Goal: Task Accomplishment & Management: Manage account settings

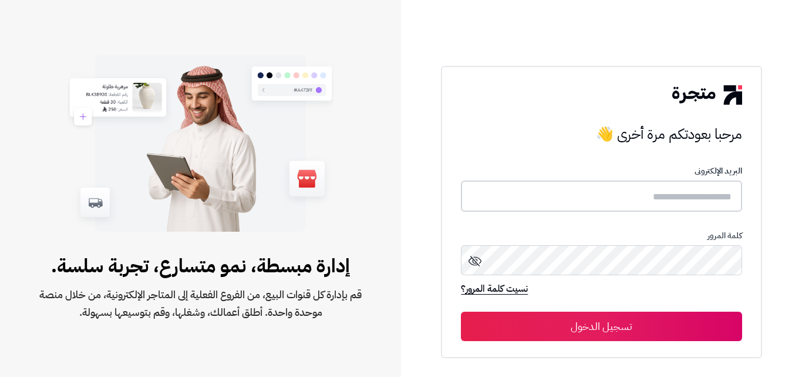
type input "*****"
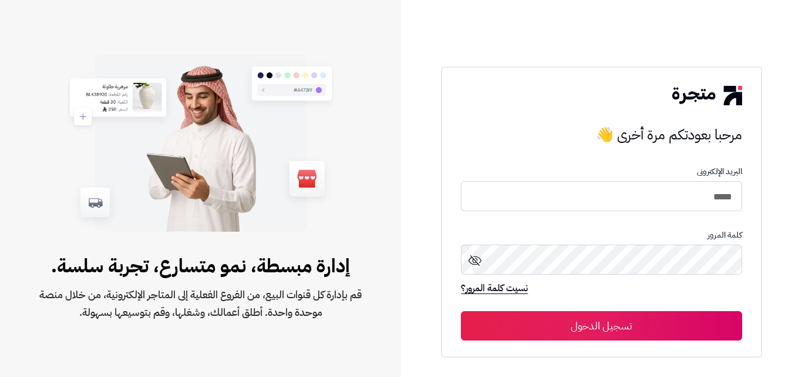
click at [583, 326] on button "تسجيل الدخول" at bounding box center [601, 325] width 281 height 29
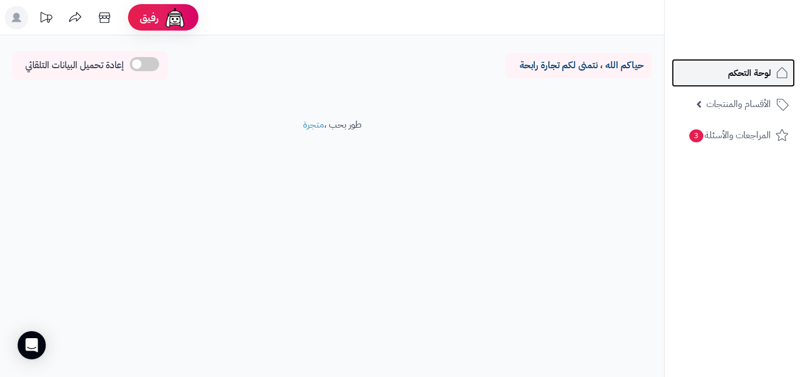
click at [760, 74] on span "لوحة التحكم" at bounding box center [749, 73] width 43 height 16
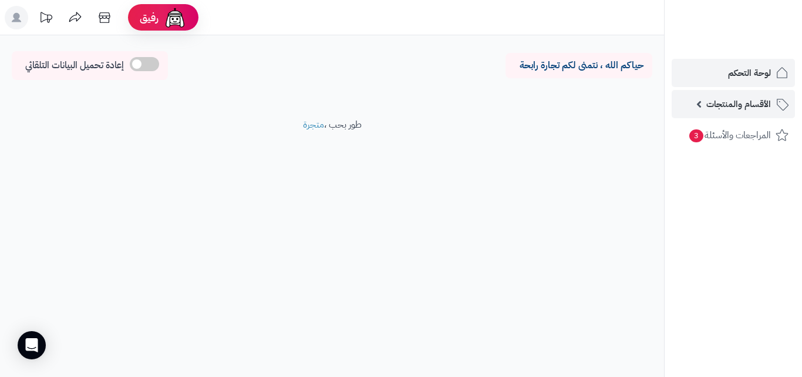
click at [737, 103] on span "الأقسام والمنتجات" at bounding box center [739, 104] width 65 height 16
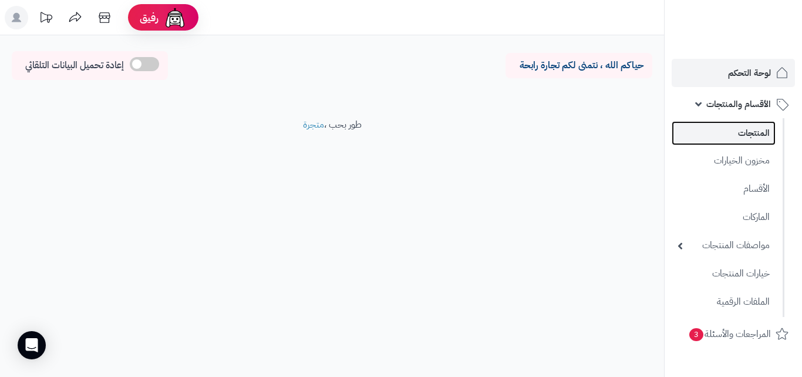
click at [738, 134] on link "المنتجات" at bounding box center [724, 133] width 104 height 24
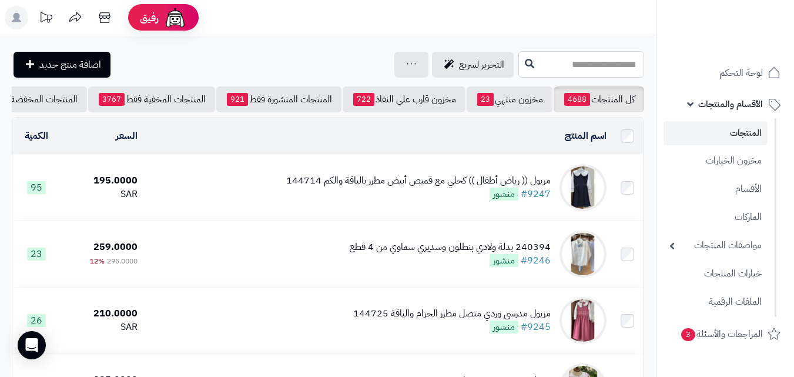
click at [584, 62] on input "text" at bounding box center [581, 64] width 126 height 26
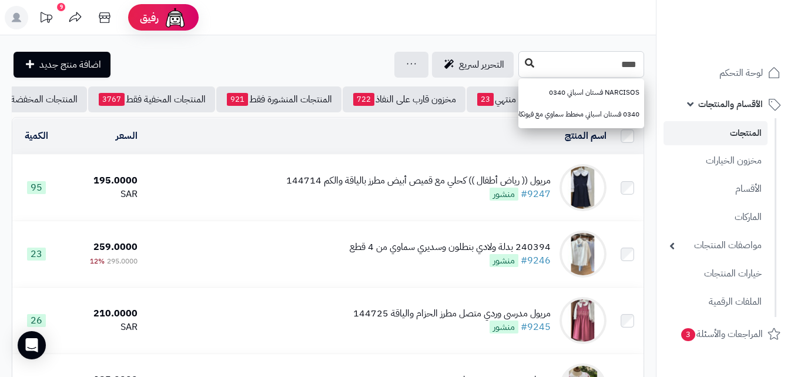
type input "****"
click at [525, 65] on icon at bounding box center [529, 62] width 9 height 9
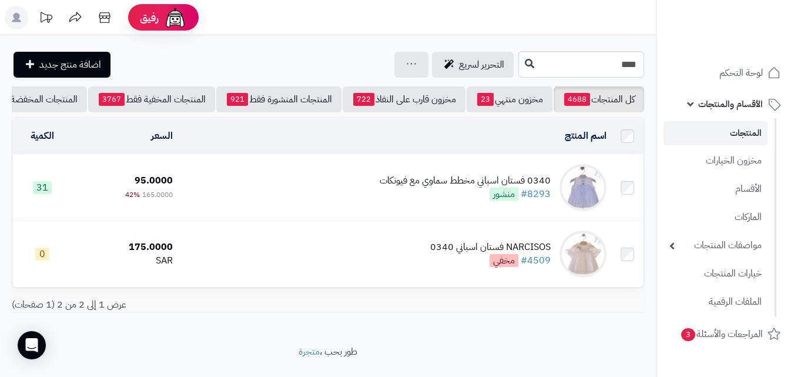
click at [413, 186] on div "0340 فستان اسباني مخطط سماوي مع فيونكات" at bounding box center [464, 181] width 171 height 14
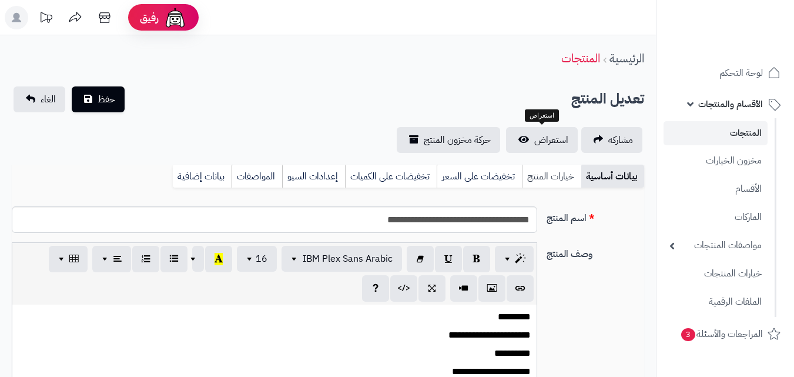
scroll to position [170, 0]
click at [541, 184] on link "خيارات المنتج" at bounding box center [551, 175] width 59 height 23
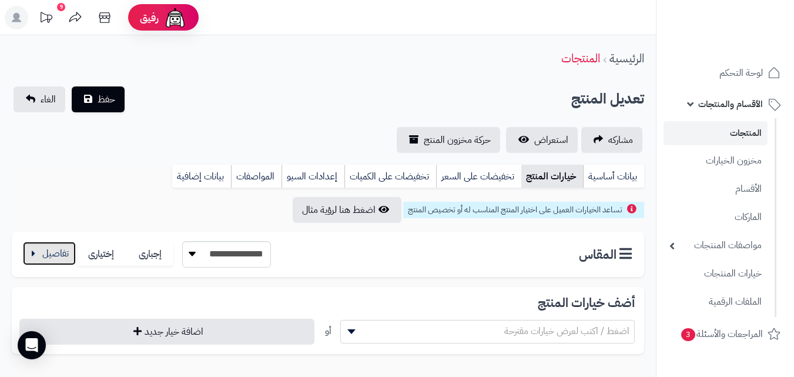
click at [33, 247] on button "button" at bounding box center [49, 252] width 53 height 23
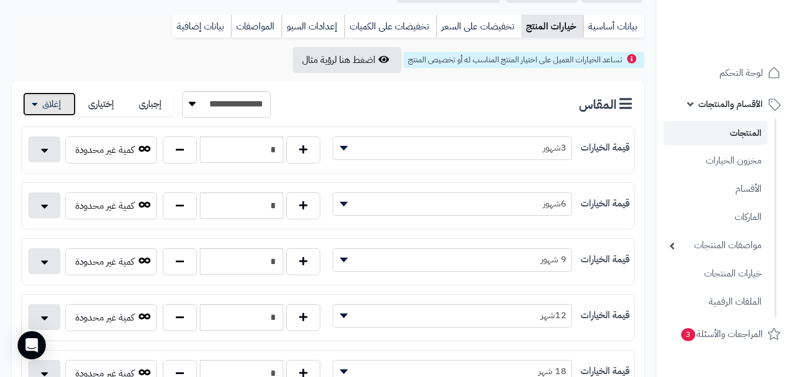
scroll to position [235, 0]
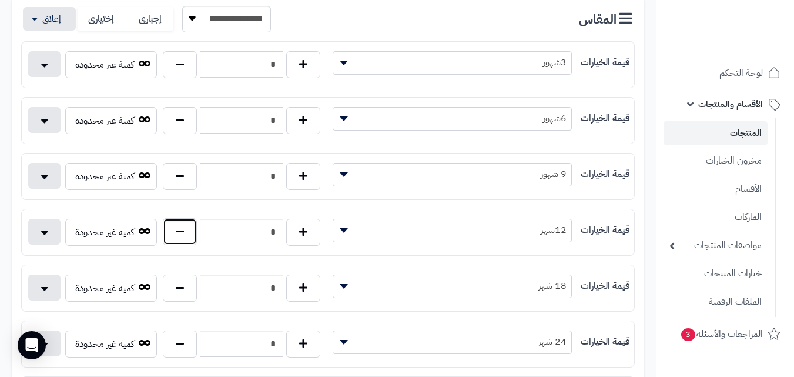
click at [174, 232] on button "button" at bounding box center [180, 231] width 34 height 27
type input "*"
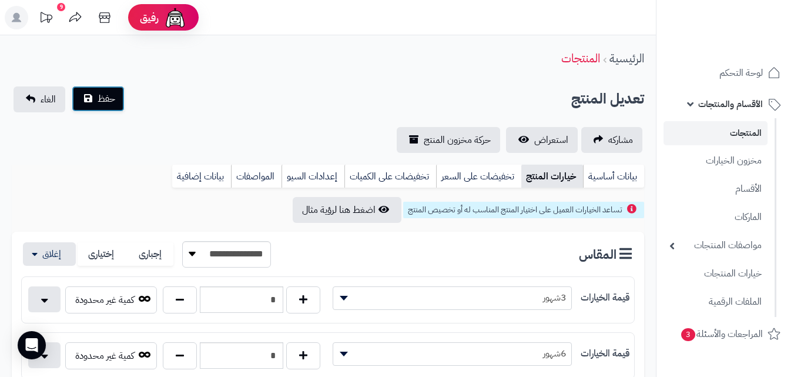
click at [101, 100] on span "حفظ" at bounding box center [107, 99] width 18 height 14
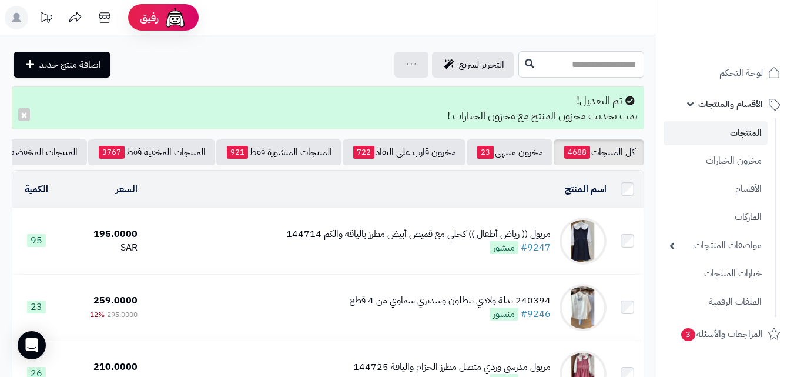
click at [518, 61] on input "text" at bounding box center [581, 64] width 126 height 26
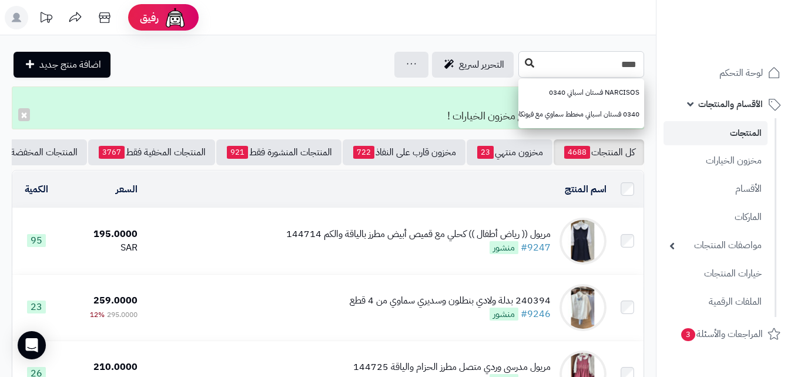
type input "****"
click at [520, 63] on button at bounding box center [529, 63] width 18 height 22
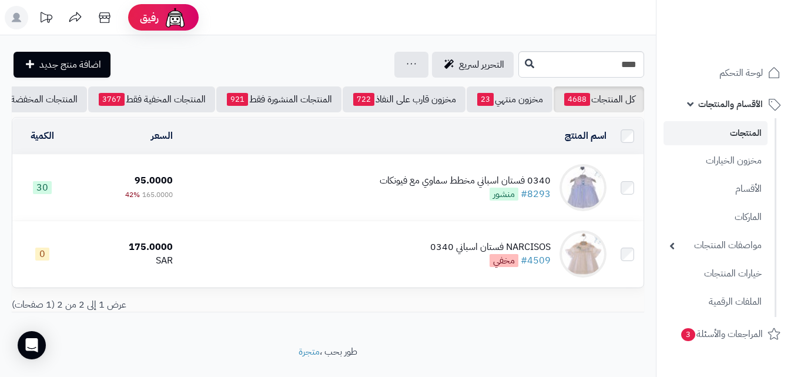
click at [463, 187] on div "0340 فستان اسباني مخطط سماوي مع فيونكات" at bounding box center [464, 181] width 171 height 14
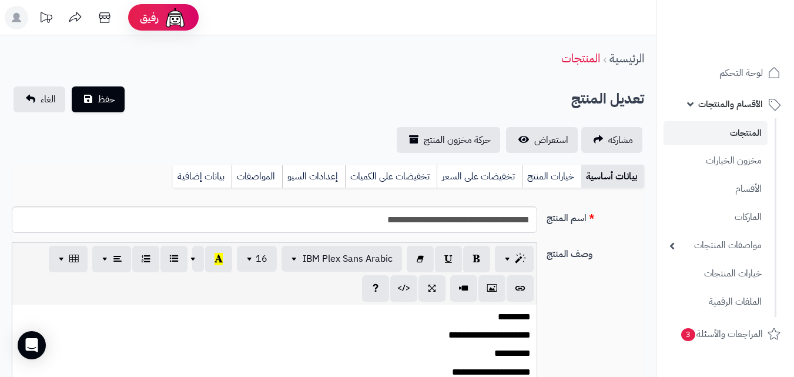
click at [536, 176] on link "خيارات المنتج" at bounding box center [551, 175] width 59 height 23
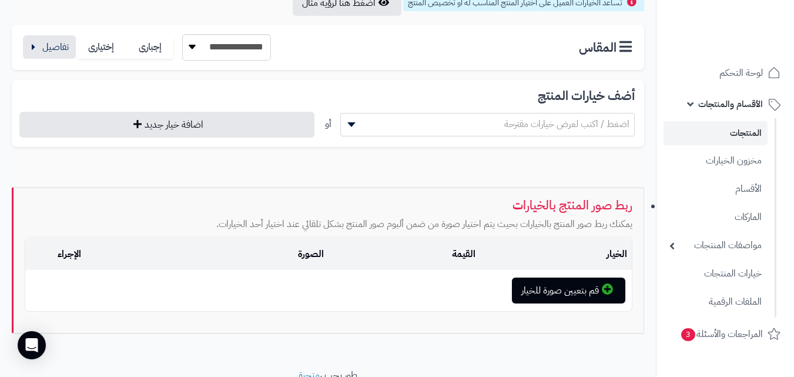
scroll to position [235, 0]
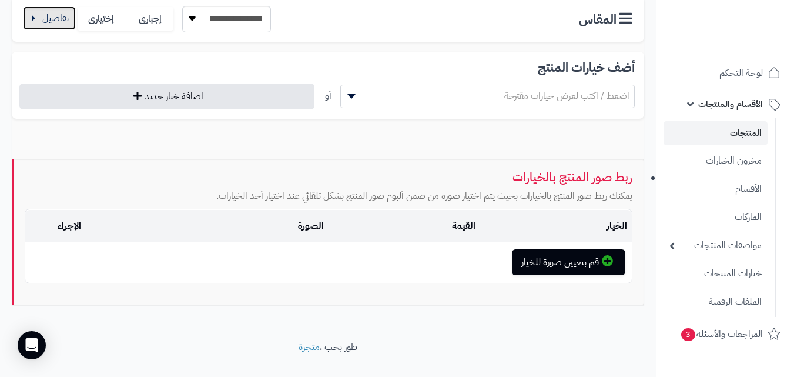
click at [43, 15] on button "button" at bounding box center [49, 17] width 53 height 23
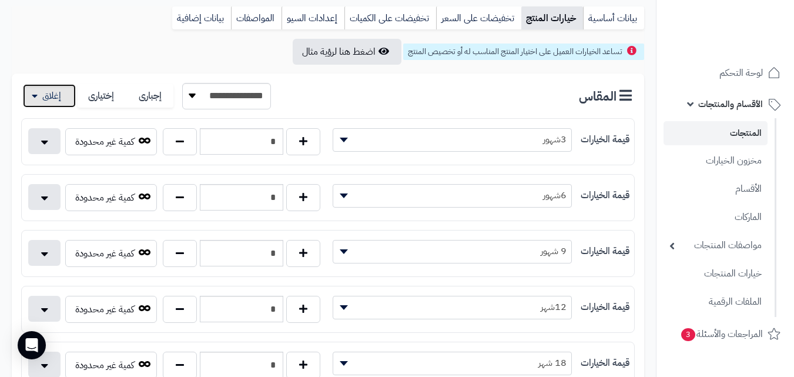
scroll to position [0, 0]
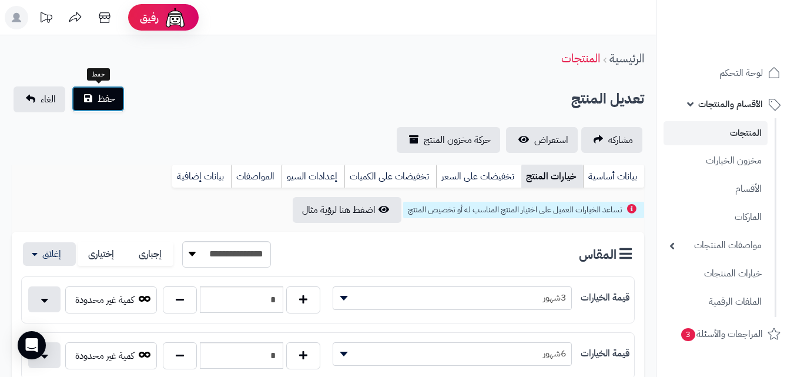
click at [110, 106] on button "حفظ" at bounding box center [98, 99] width 53 height 26
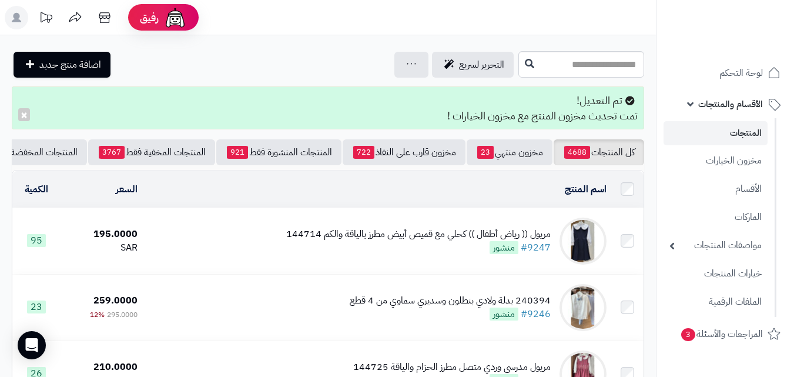
click at [25, 19] on rect at bounding box center [16, 17] width 23 height 23
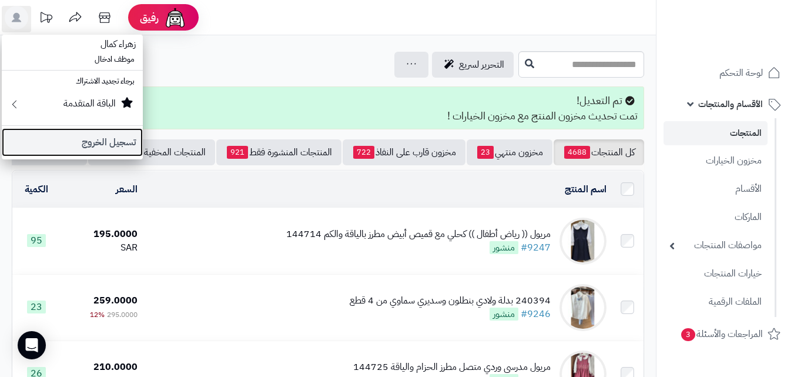
click at [72, 145] on link "تسجيل الخروج" at bounding box center [72, 142] width 141 height 28
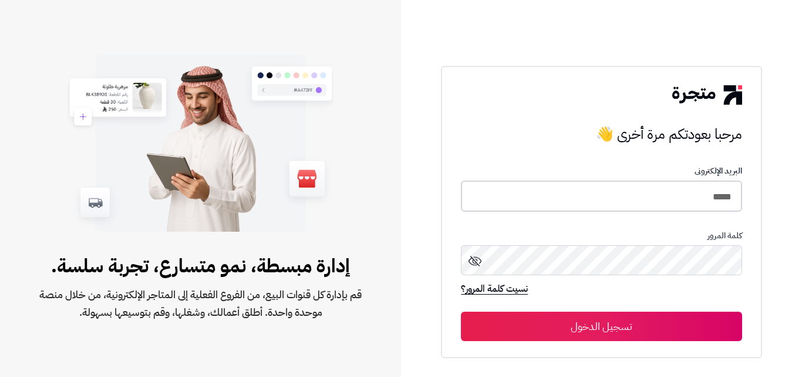
click at [723, 197] on input "*****" at bounding box center [601, 195] width 281 height 31
type input "*****"
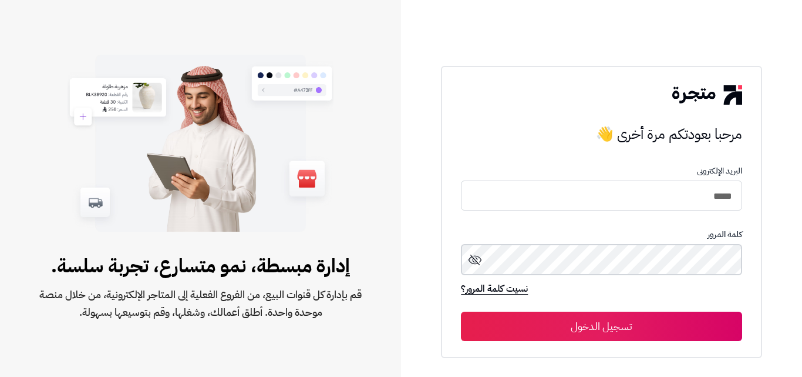
click at [461, 311] on button "تسجيل الدخول" at bounding box center [601, 325] width 281 height 29
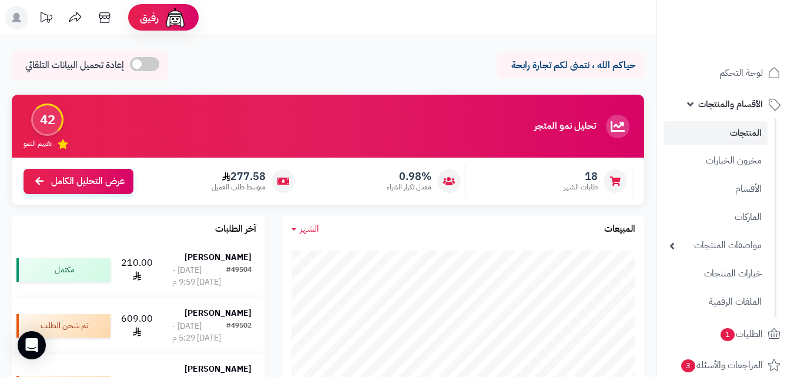
click at [730, 100] on span "الأقسام والمنتجات" at bounding box center [730, 104] width 65 height 16
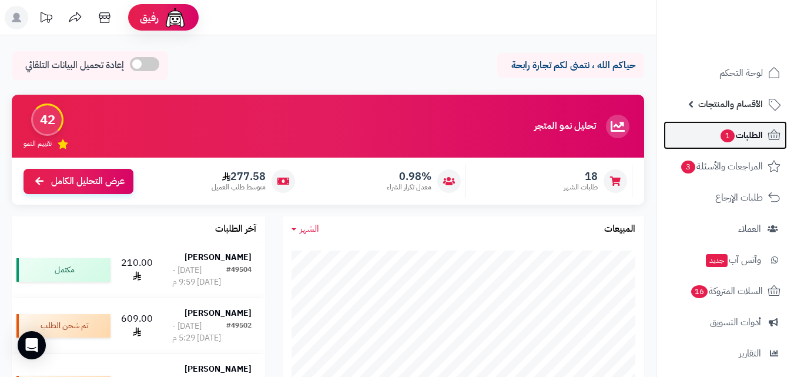
click at [740, 135] on span "الطلبات 1" at bounding box center [740, 135] width 43 height 16
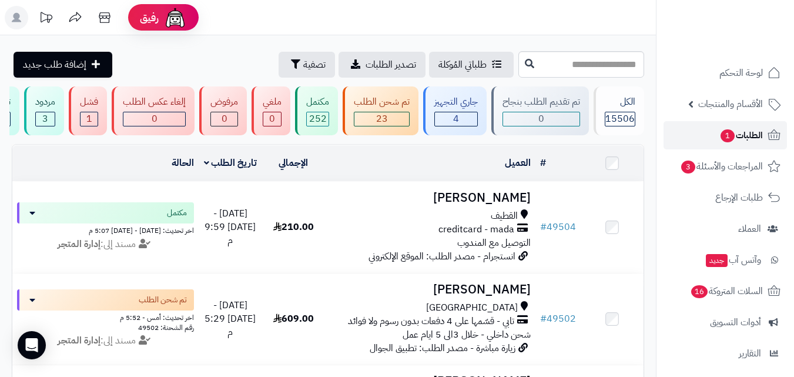
click at [745, 135] on span "الطلبات 1" at bounding box center [740, 135] width 43 height 16
click at [738, 141] on span "الطلبات 1" at bounding box center [740, 135] width 43 height 16
click at [734, 103] on span "الأقسام والمنتجات" at bounding box center [730, 104] width 65 height 16
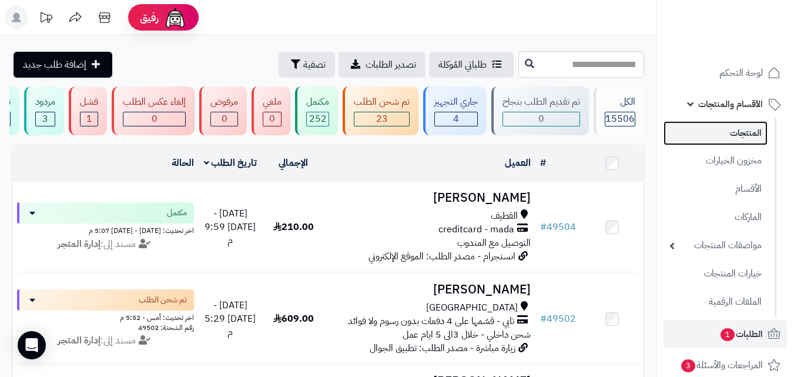
click at [735, 132] on link "المنتجات" at bounding box center [715, 133] width 104 height 24
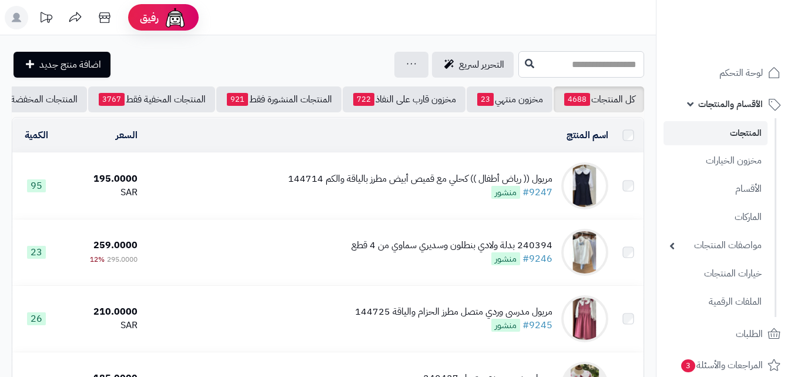
click at [599, 63] on input "text" at bounding box center [581, 64] width 126 height 26
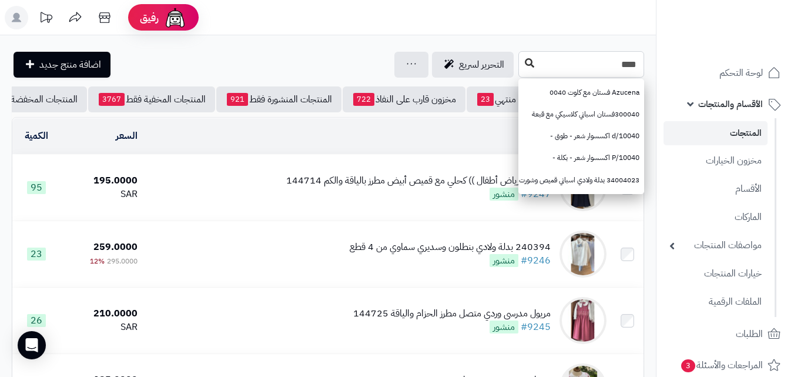
type input "****"
click at [525, 66] on icon at bounding box center [529, 62] width 9 height 9
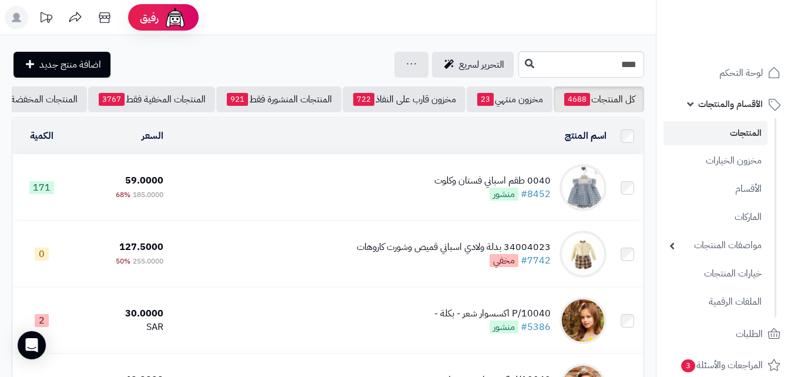
click at [488, 183] on div "0040 طقم اسباني فستان وكلوت" at bounding box center [492, 181] width 116 height 14
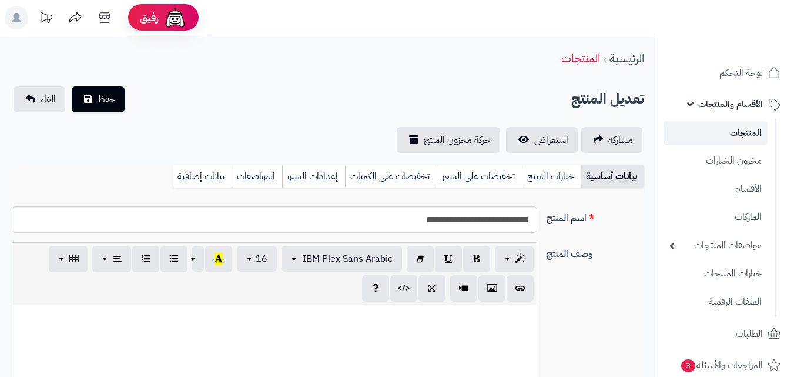
scroll to position [156, 0]
click at [542, 177] on link "خيارات المنتج" at bounding box center [551, 175] width 59 height 23
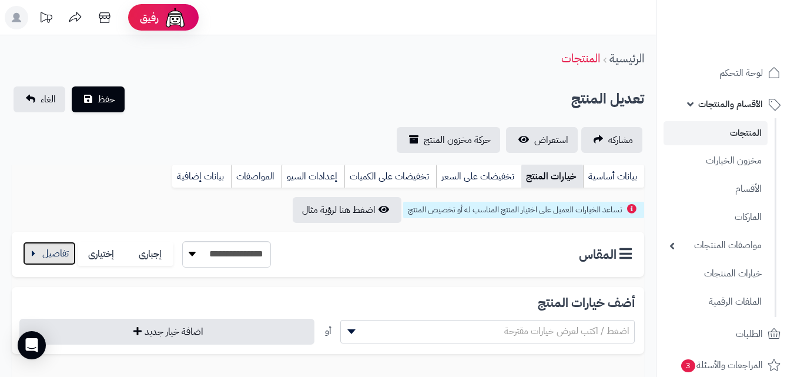
click at [55, 256] on button "button" at bounding box center [49, 252] width 53 height 23
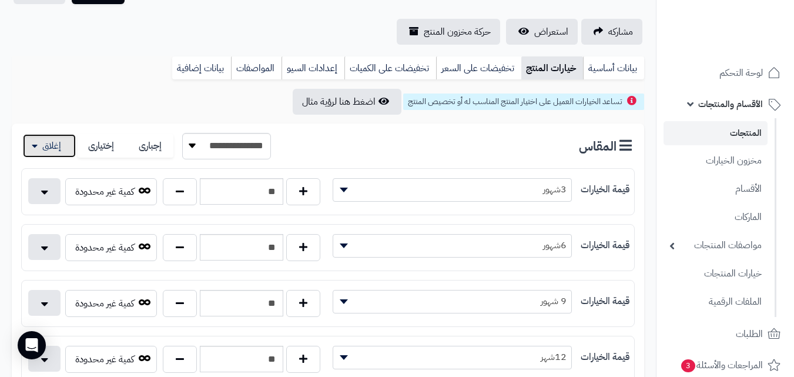
scroll to position [117, 0]
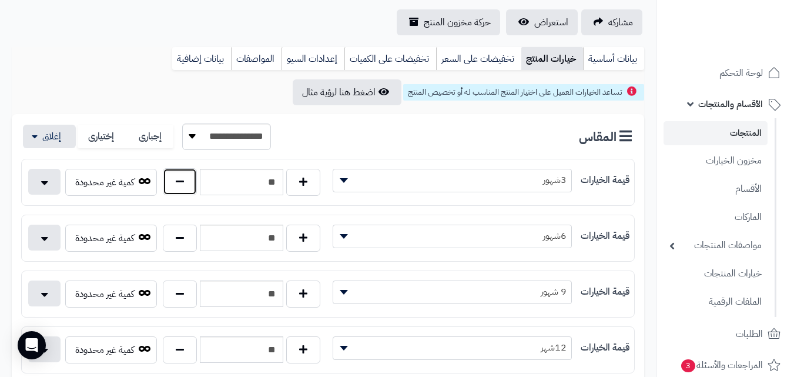
click at [174, 179] on button "button" at bounding box center [180, 181] width 34 height 27
type input "**"
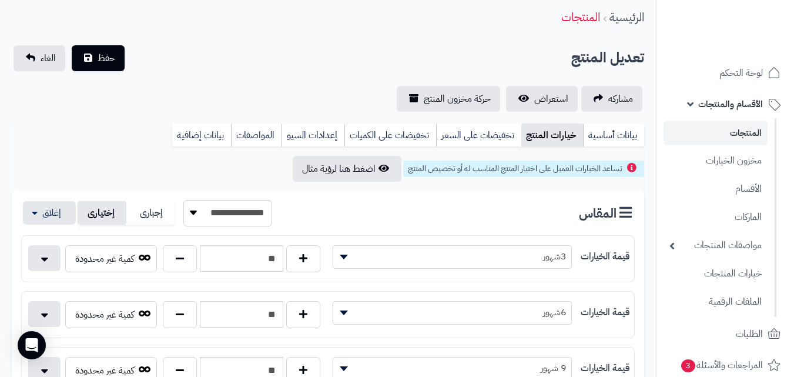
scroll to position [0, 0]
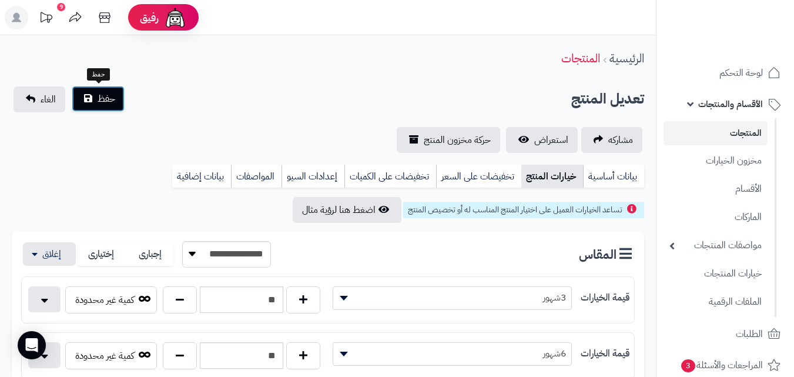
click at [90, 102] on button "حفظ" at bounding box center [98, 99] width 53 height 26
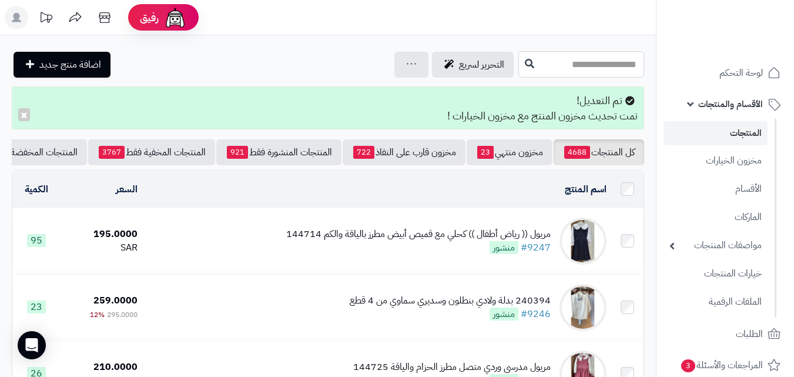
click at [619, 68] on input "text" at bounding box center [581, 64] width 126 height 26
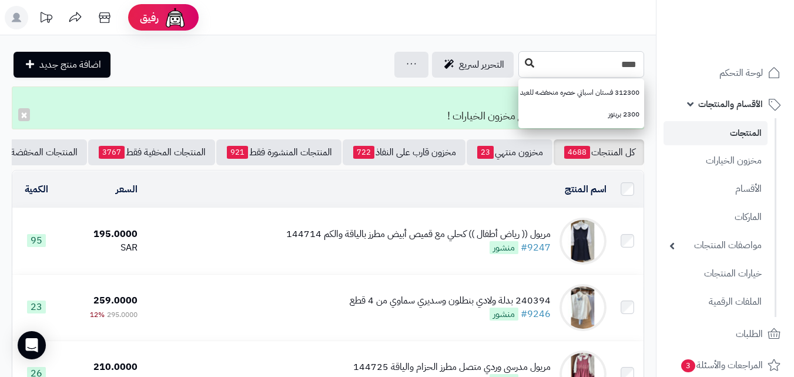
type input "****"
click at [520, 61] on button at bounding box center [529, 63] width 18 height 22
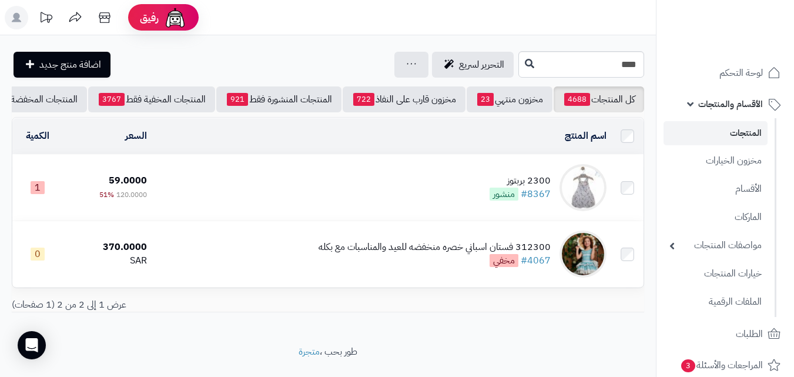
click at [490, 189] on td "2300 بربتوز #8367 منشور" at bounding box center [381, 187] width 459 height 66
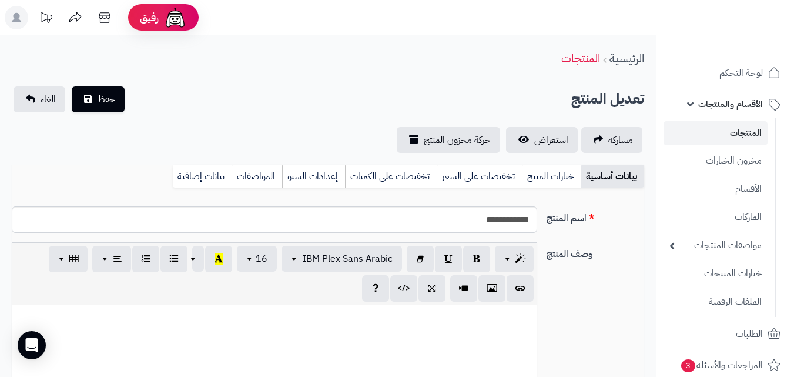
scroll to position [126, 0]
click at [547, 181] on link "خيارات المنتج" at bounding box center [551, 175] width 59 height 23
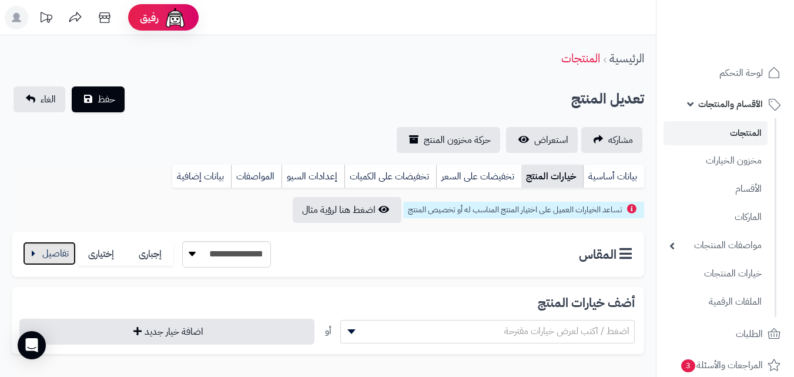
click at [44, 256] on button "button" at bounding box center [49, 252] width 53 height 23
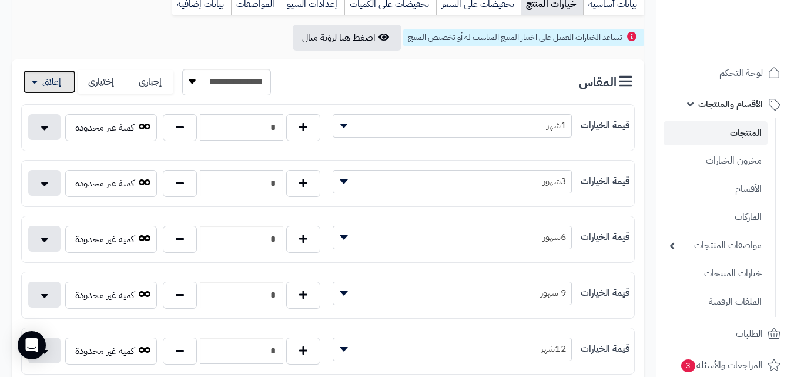
scroll to position [176, 0]
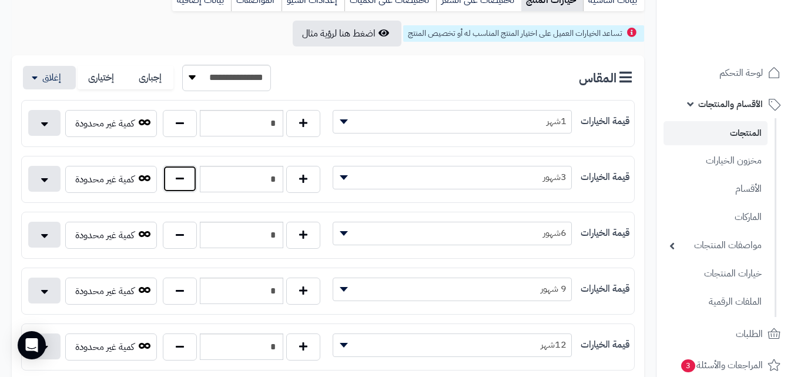
click at [180, 186] on button "button" at bounding box center [180, 178] width 34 height 27
type input "*"
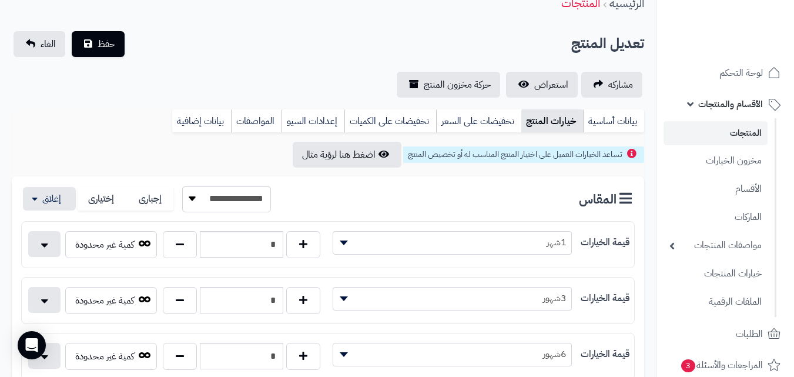
scroll to position [0, 0]
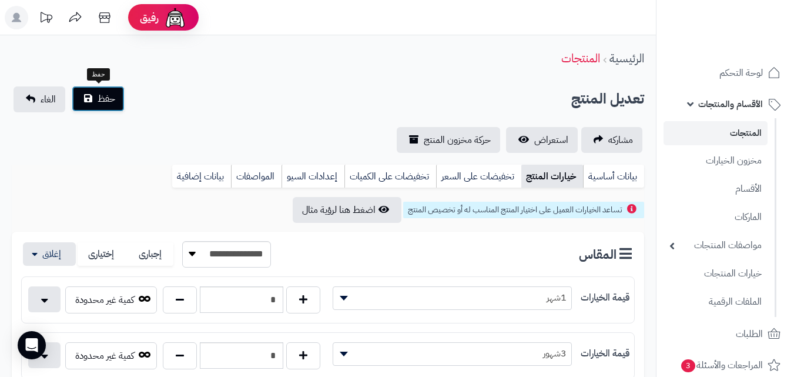
click at [104, 100] on span "حفظ" at bounding box center [107, 99] width 18 height 14
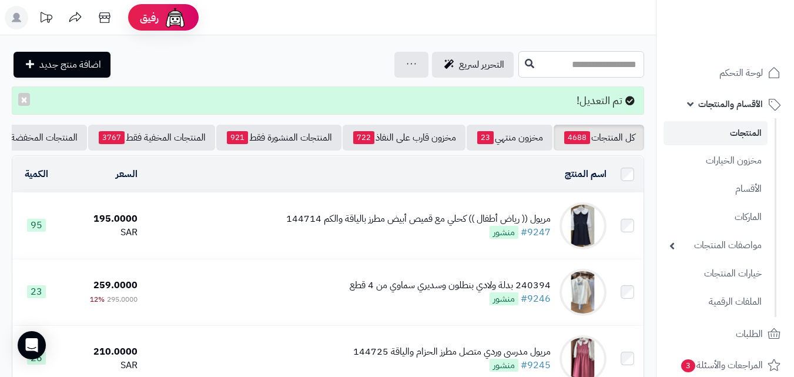
click at [518, 63] on input "text" at bounding box center [581, 64] width 126 height 26
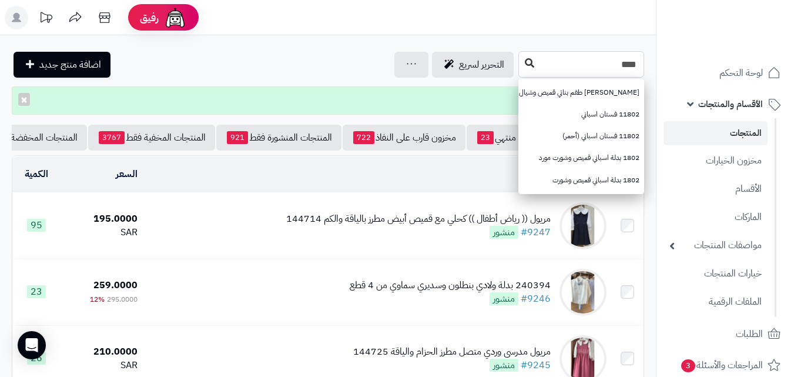
type input "****"
click at [525, 61] on icon at bounding box center [529, 62] width 9 height 9
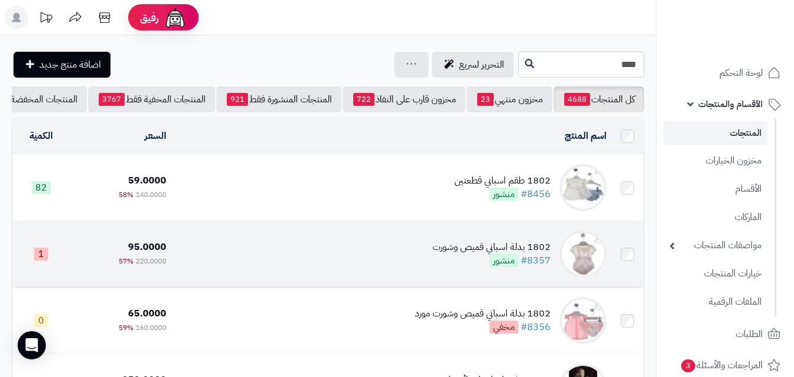
click at [328, 258] on td "1802 بدلة اسباني قميص وشورت #8357 منشور" at bounding box center [391, 254] width 440 height 66
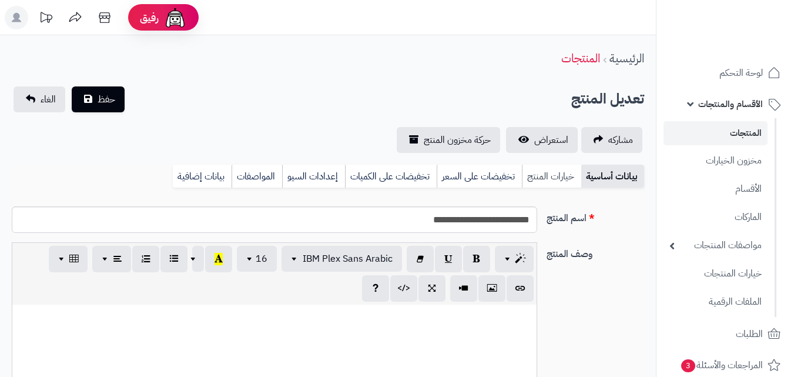
scroll to position [170, 0]
click at [552, 176] on link "خيارات المنتج" at bounding box center [551, 175] width 59 height 23
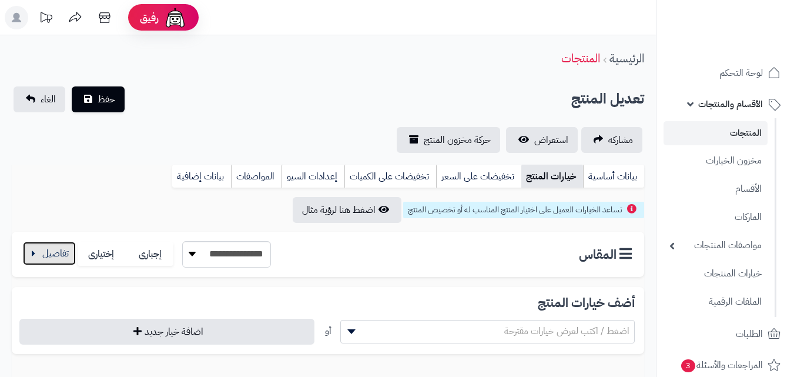
click at [45, 251] on button "button" at bounding box center [49, 252] width 53 height 23
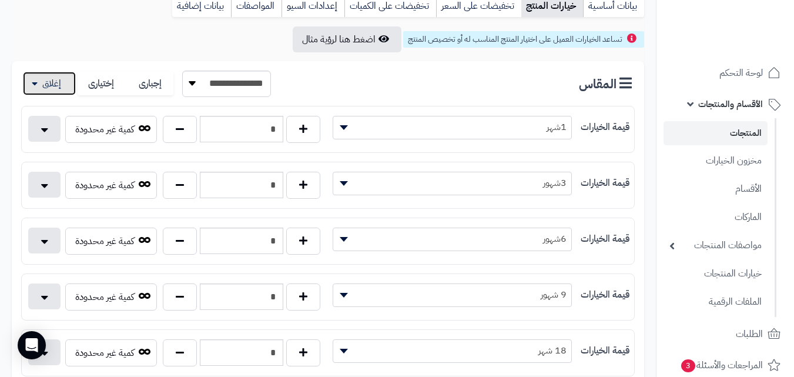
scroll to position [235, 0]
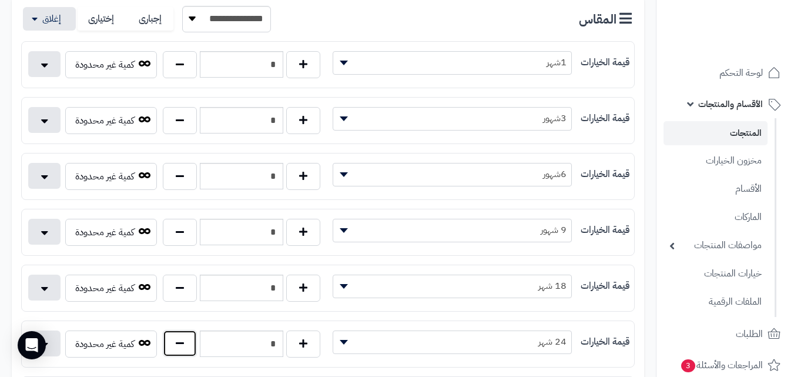
click at [187, 345] on button "button" at bounding box center [180, 343] width 34 height 27
type input "*"
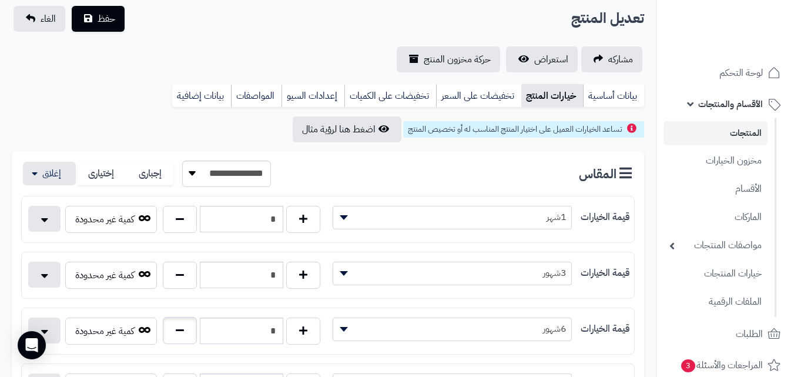
scroll to position [0, 0]
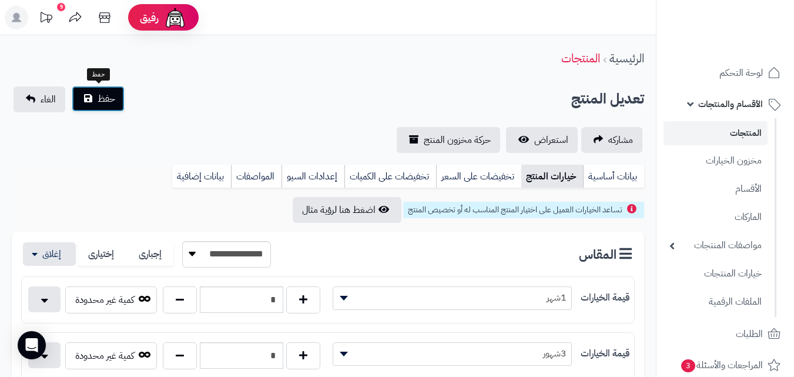
click at [106, 98] on span "حفظ" at bounding box center [107, 99] width 18 height 14
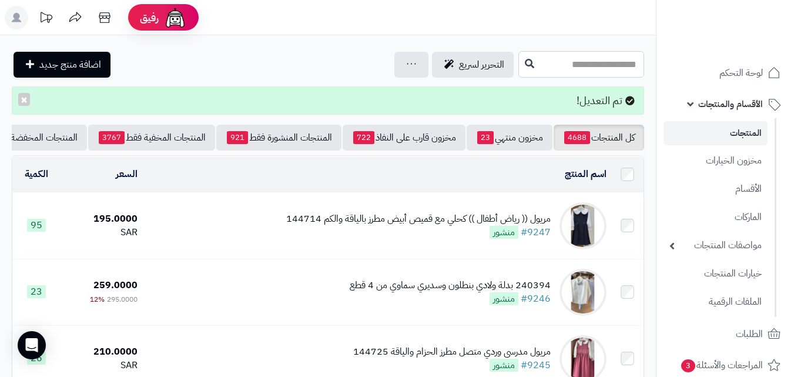
click at [599, 75] on input "text" at bounding box center [581, 64] width 126 height 26
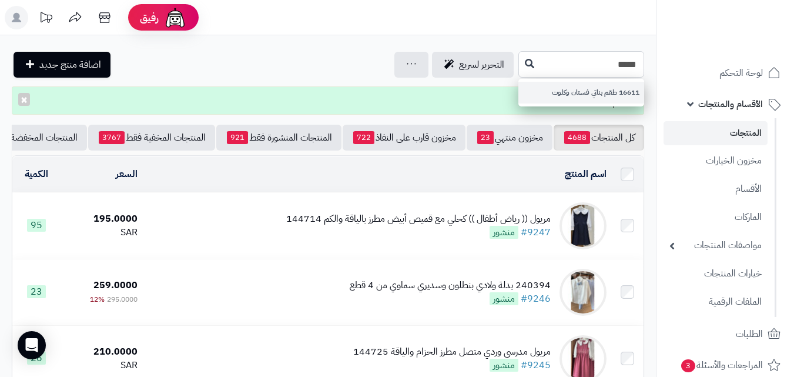
type input "*****"
click at [585, 95] on link "16611 طقم بناتي فستان وكلوت" at bounding box center [581, 93] width 126 height 22
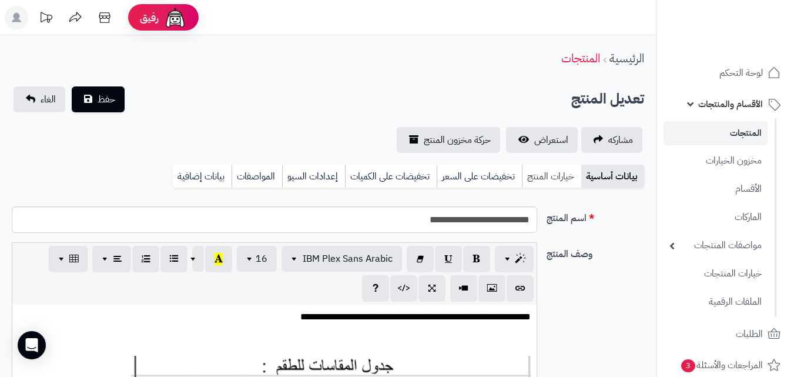
scroll to position [170, 0]
click at [538, 172] on link "خيارات المنتج" at bounding box center [551, 175] width 59 height 23
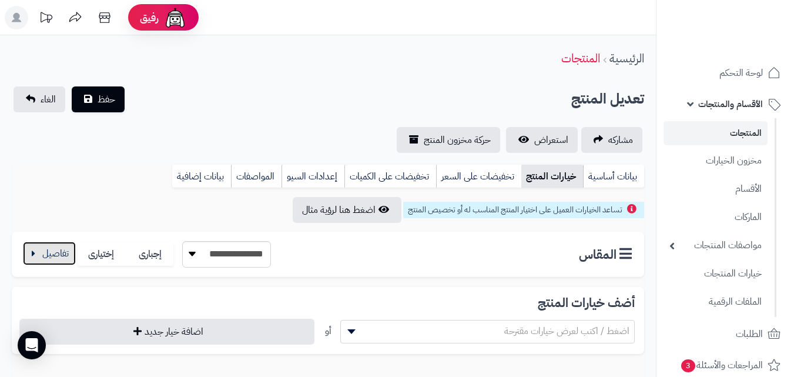
click at [34, 263] on button "button" at bounding box center [49, 252] width 53 height 23
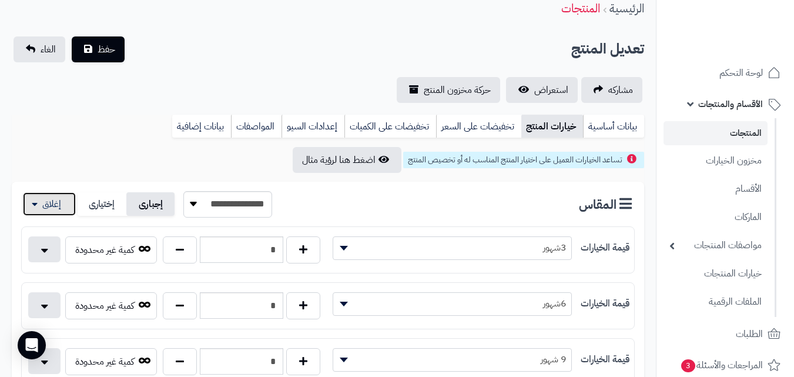
scroll to position [117, 0]
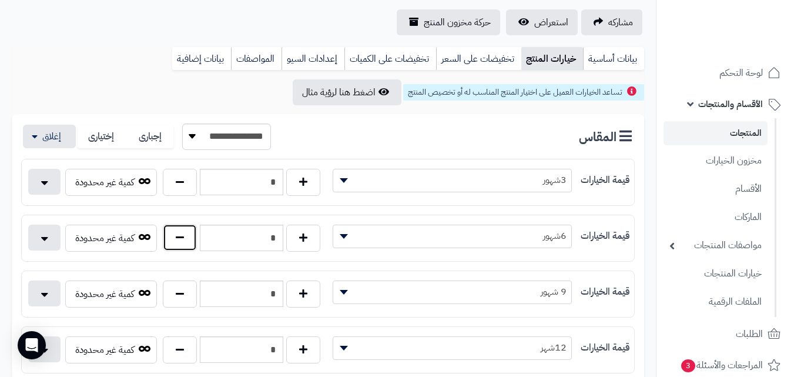
click at [183, 236] on button "button" at bounding box center [180, 237] width 34 height 27
type input "*"
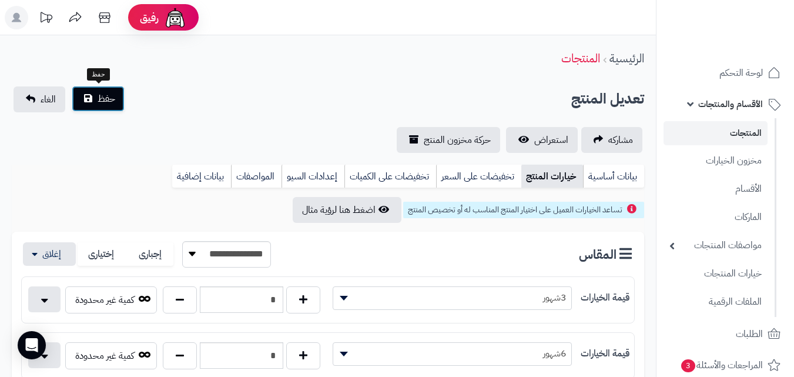
click at [107, 102] on span "حفظ" at bounding box center [107, 99] width 18 height 14
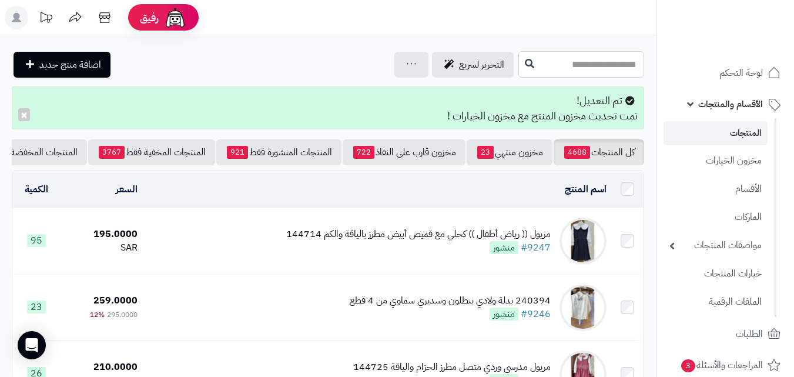
click at [577, 73] on input "text" at bounding box center [581, 64] width 126 height 26
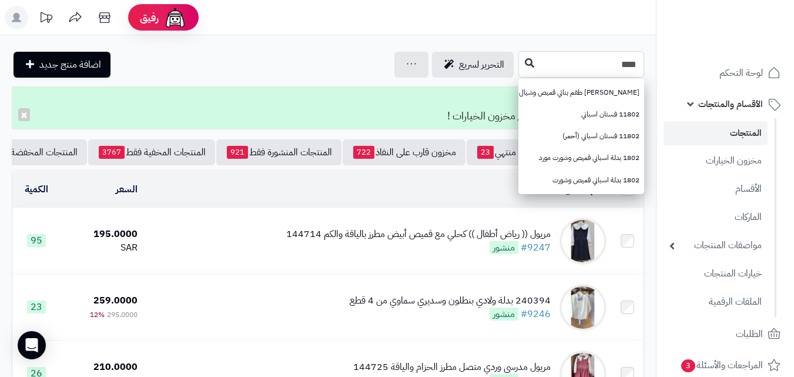
type input "****"
click at [525, 63] on icon at bounding box center [529, 62] width 9 height 9
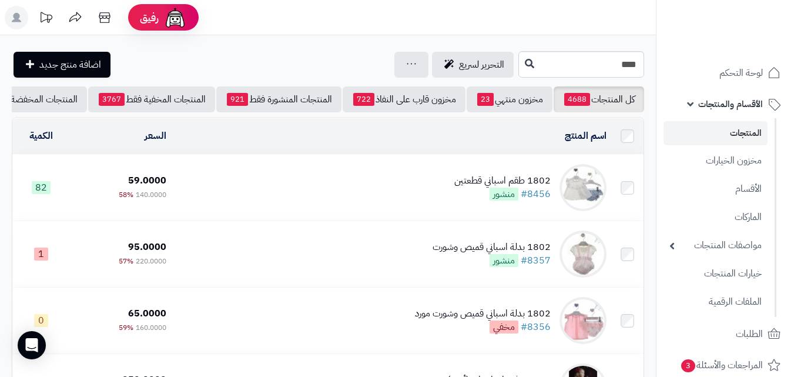
click at [484, 182] on div "1802 طقم اسباني قطعتين" at bounding box center [502, 181] width 96 height 14
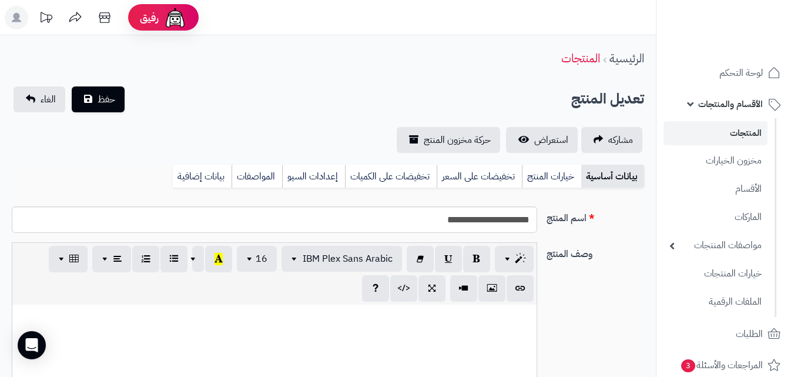
select select
click at [552, 170] on link "خيارات المنتج" at bounding box center [551, 175] width 59 height 23
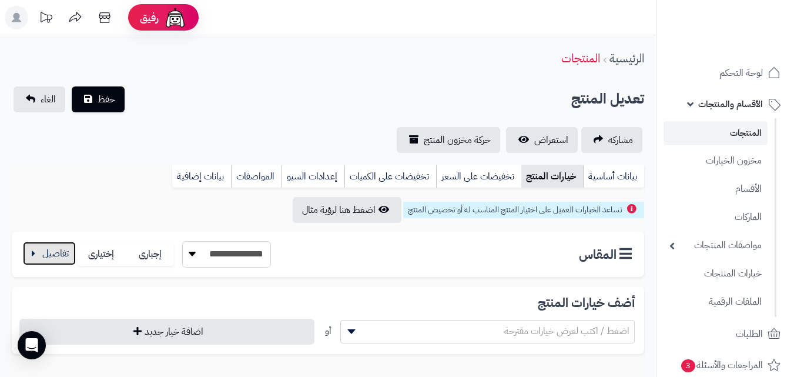
click at [60, 256] on button "button" at bounding box center [49, 252] width 53 height 23
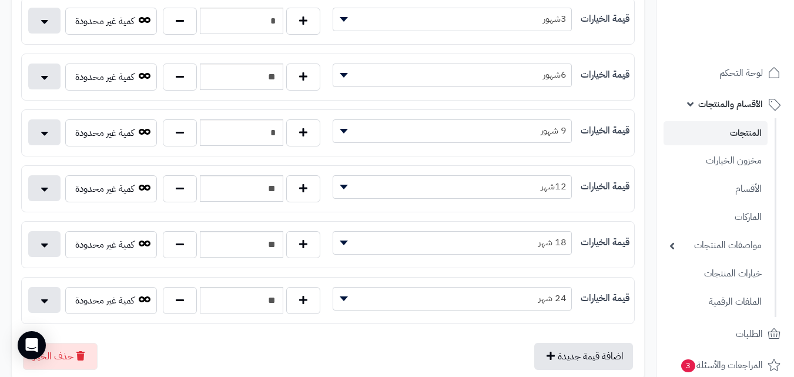
scroll to position [294, 0]
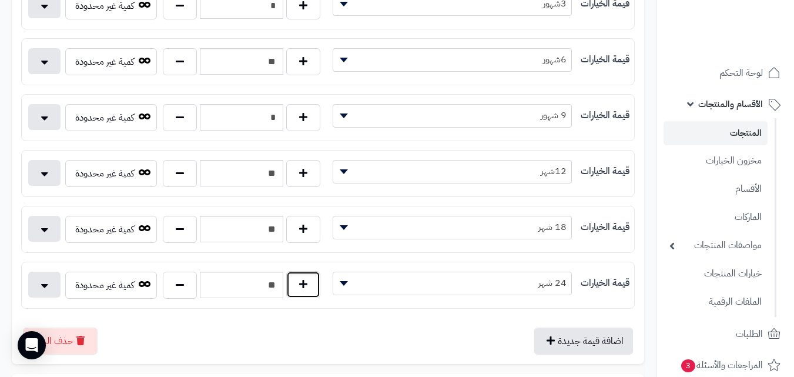
click at [300, 290] on button "button" at bounding box center [303, 284] width 34 height 27
type input "**"
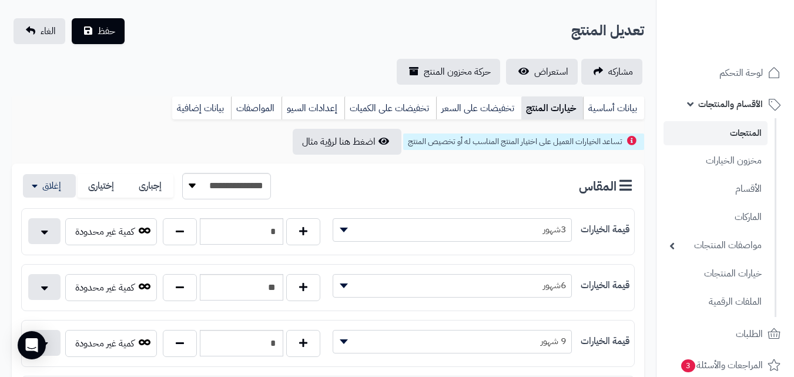
scroll to position [0, 0]
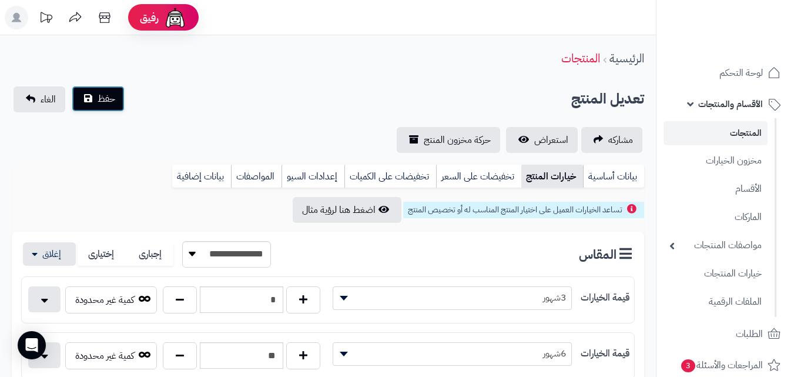
click at [123, 109] on button "حفظ" at bounding box center [98, 99] width 53 height 26
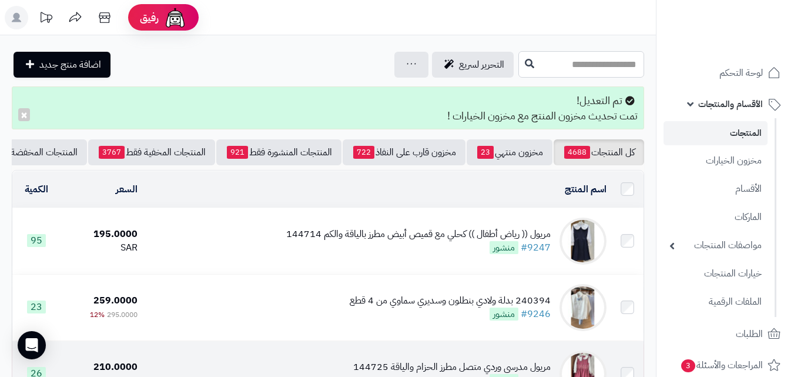
click at [538, 63] on input "text" at bounding box center [581, 64] width 126 height 26
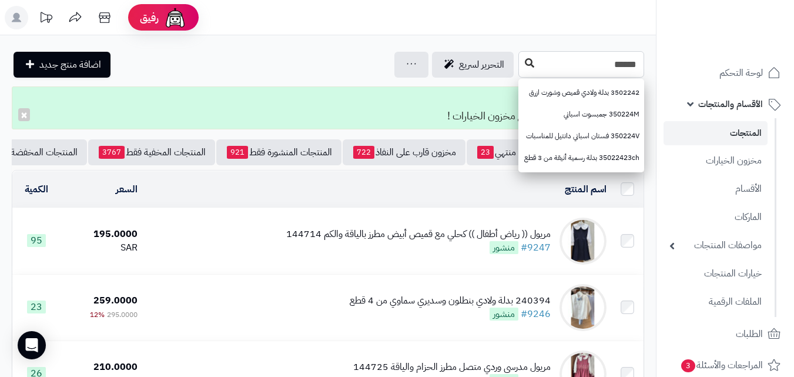
type input "******"
click at [525, 65] on icon at bounding box center [529, 62] width 9 height 9
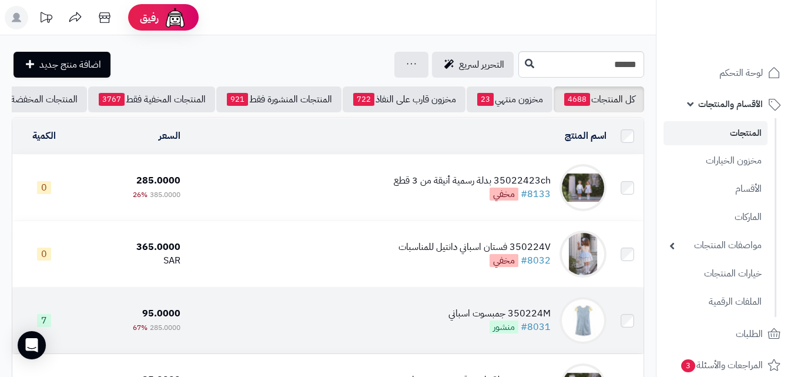
click at [469, 320] on div "350224M جمبسوت اسباني" at bounding box center [499, 314] width 102 height 14
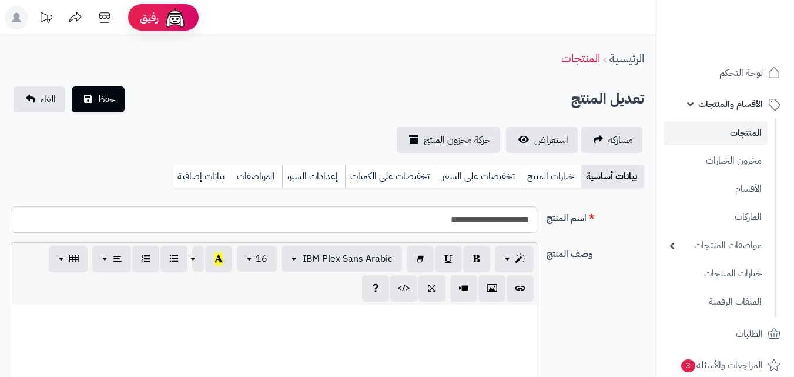
scroll to position [185, 0]
click at [540, 182] on link "خيارات المنتج" at bounding box center [551, 175] width 59 height 23
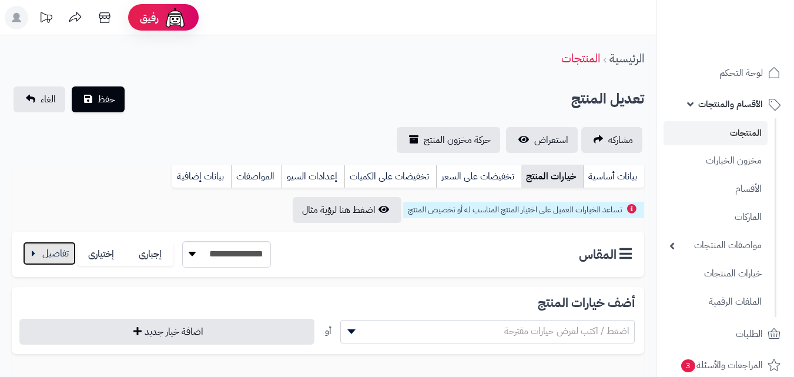
click at [42, 257] on button "button" at bounding box center [49, 252] width 53 height 23
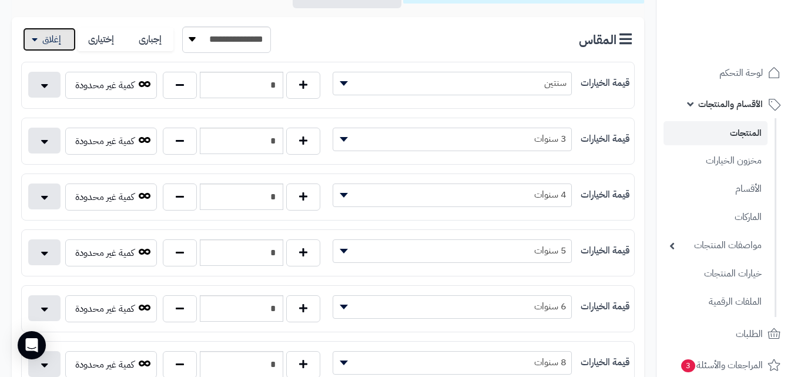
scroll to position [235, 0]
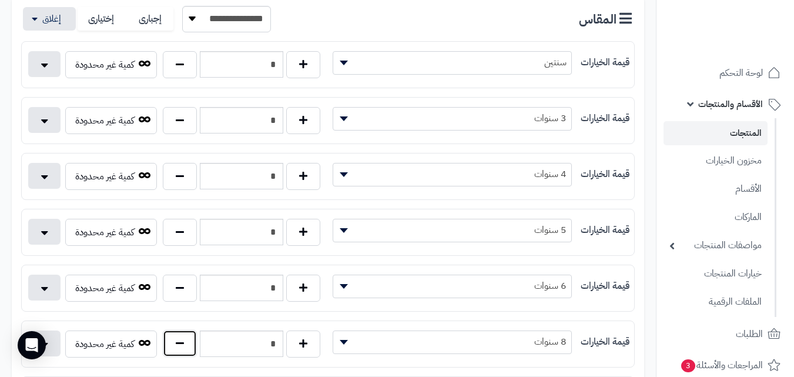
click at [188, 350] on button "button" at bounding box center [180, 343] width 34 height 27
type input "*"
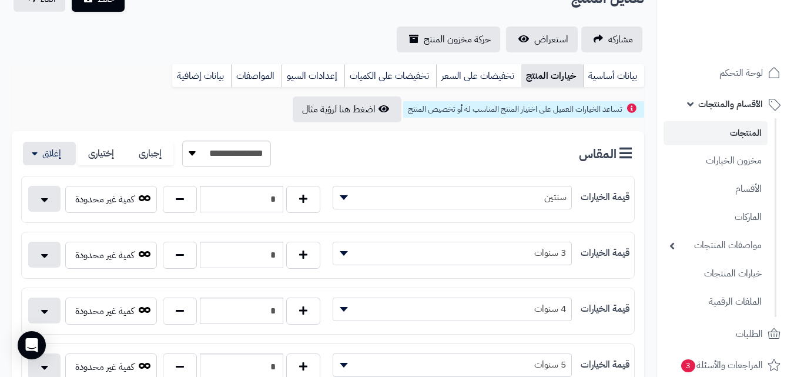
scroll to position [0, 0]
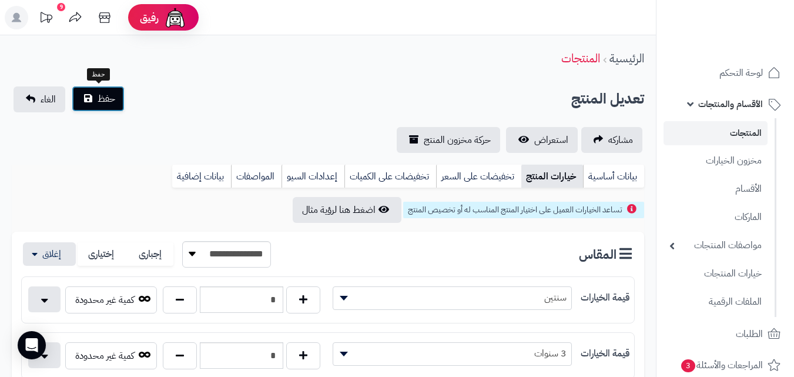
click at [113, 103] on span "حفظ" at bounding box center [107, 99] width 18 height 14
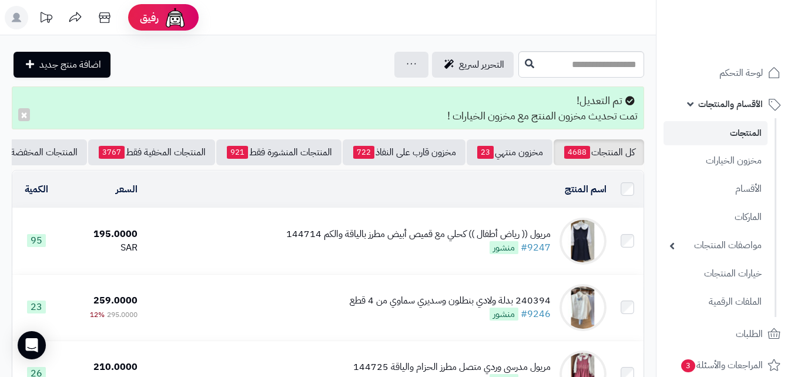
click at [768, 43] on div at bounding box center [725, 25] width 138 height 51
click at [601, 65] on input "text" at bounding box center [581, 64] width 126 height 26
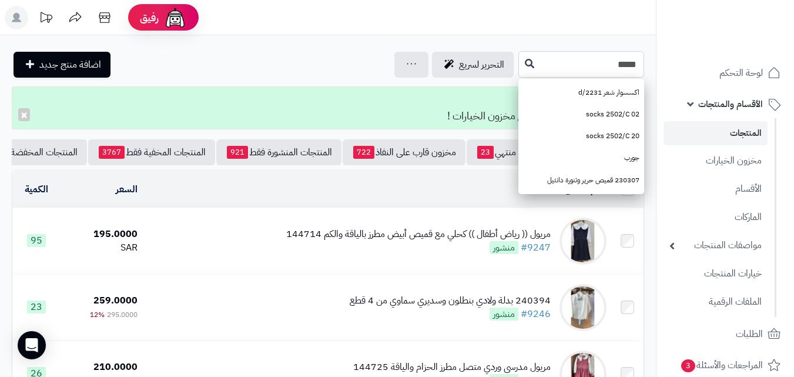
type input "******"
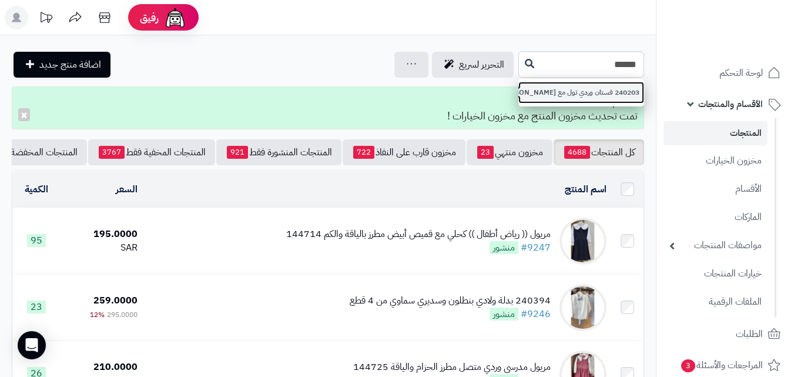
click at [568, 99] on link "240203 فستان وردي تول مع دانتيل" at bounding box center [581, 93] width 126 height 22
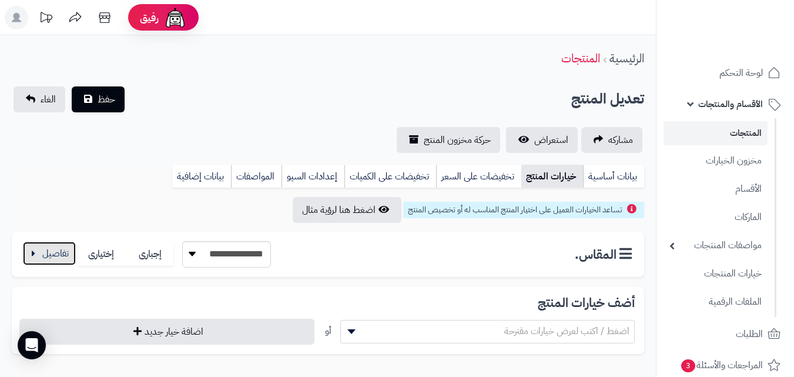
click at [46, 263] on button "button" at bounding box center [49, 252] width 53 height 23
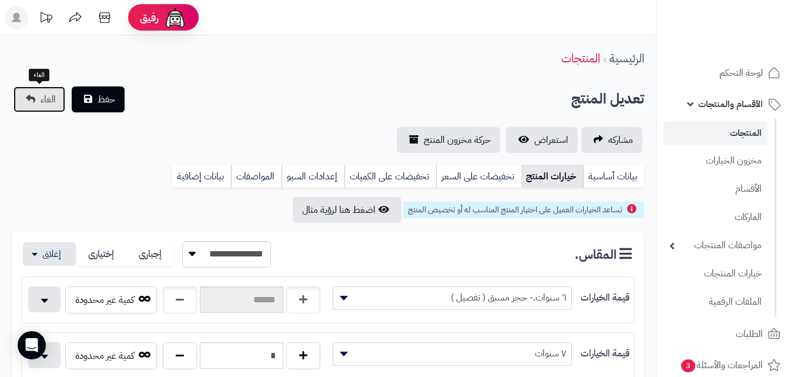
click at [48, 103] on span "الغاء" at bounding box center [48, 99] width 15 height 14
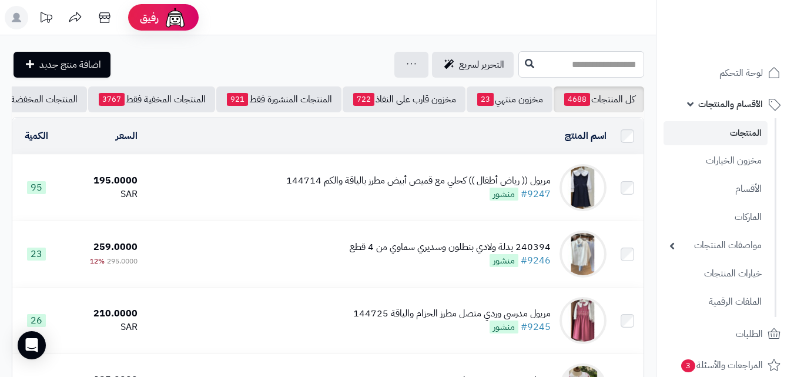
click at [566, 69] on input "text" at bounding box center [581, 64] width 126 height 26
type input "*"
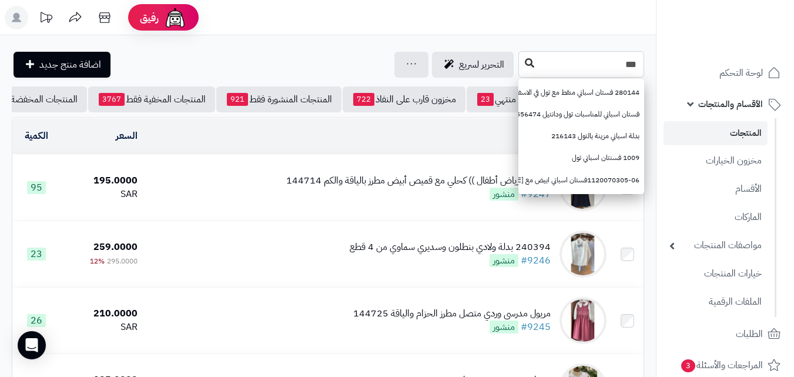
type input "***"
click at [520, 68] on button at bounding box center [529, 63] width 18 height 22
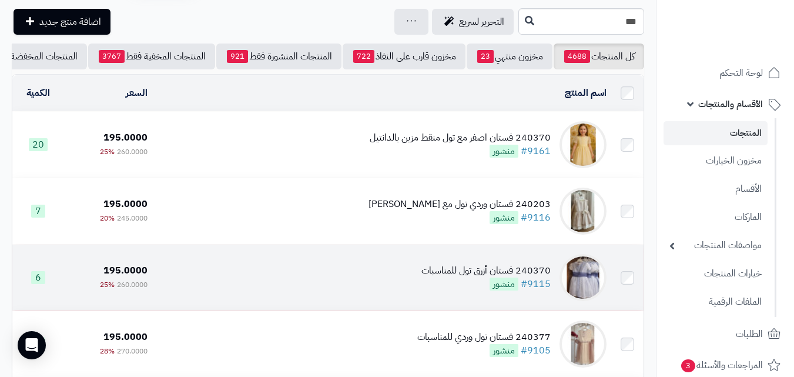
scroll to position [59, 0]
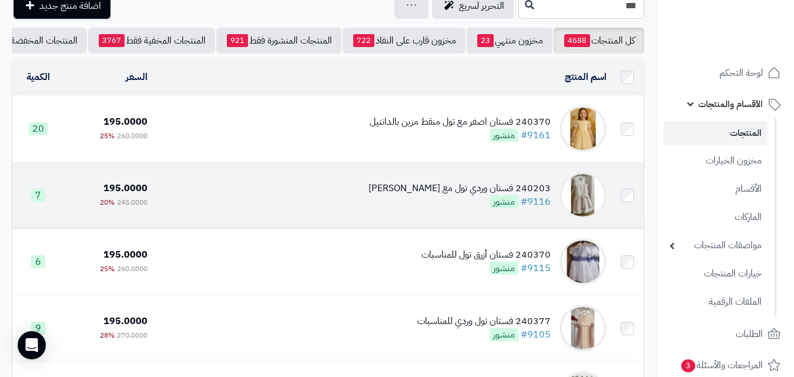
click at [421, 195] on div "240203 فستان وردي تول مع [PERSON_NAME]" at bounding box center [459, 189] width 182 height 14
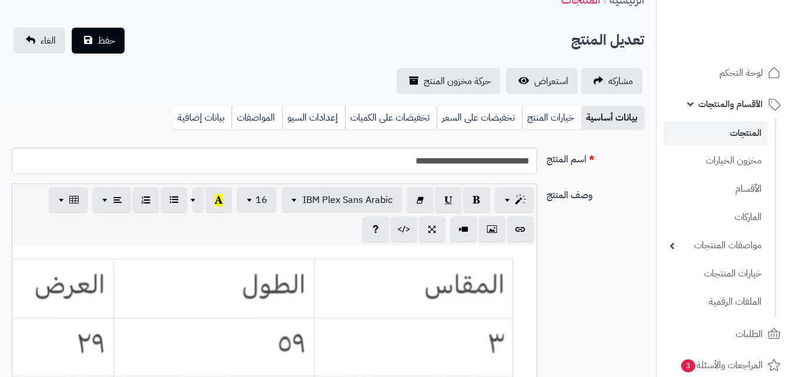
scroll to position [214, 0]
click at [548, 119] on link "خيارات المنتج" at bounding box center [551, 117] width 59 height 23
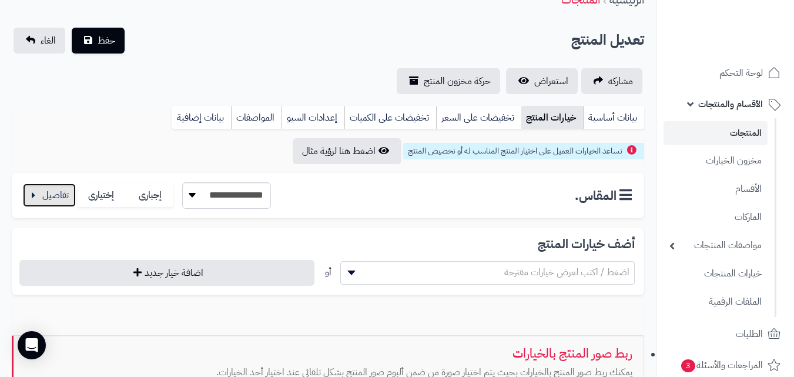
drag, startPoint x: 51, startPoint y: 190, endPoint x: 476, endPoint y: 343, distance: 452.4
click at [54, 194] on button "button" at bounding box center [49, 194] width 53 height 23
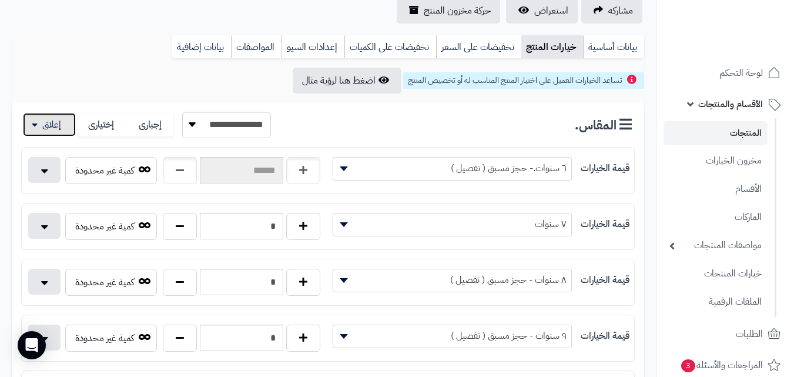
scroll to position [0, 0]
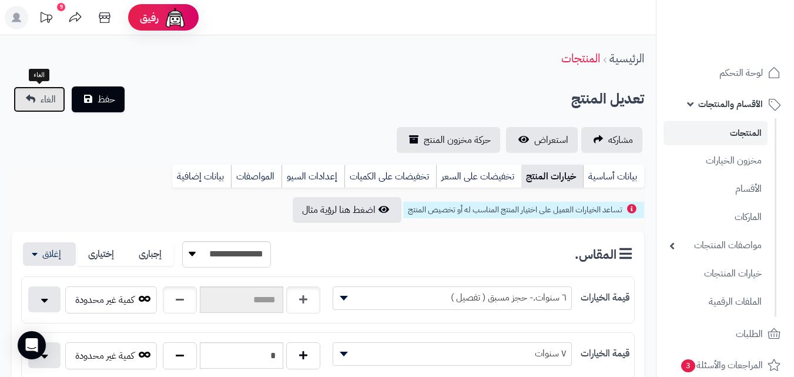
click at [18, 92] on link "الغاء" at bounding box center [40, 99] width 52 height 26
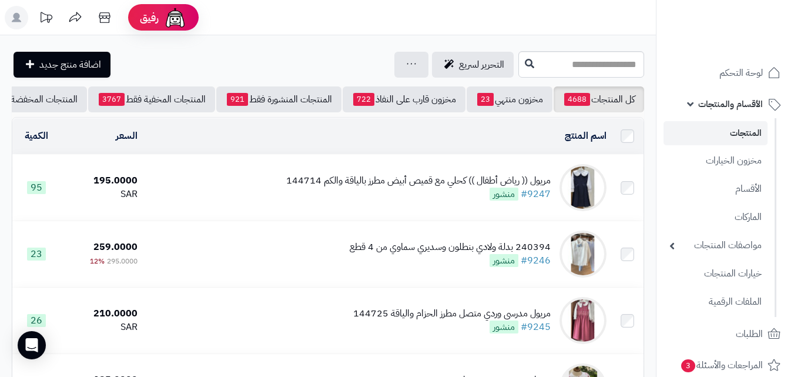
click at [730, 106] on span "الأقسام والمنتجات" at bounding box center [730, 104] width 65 height 16
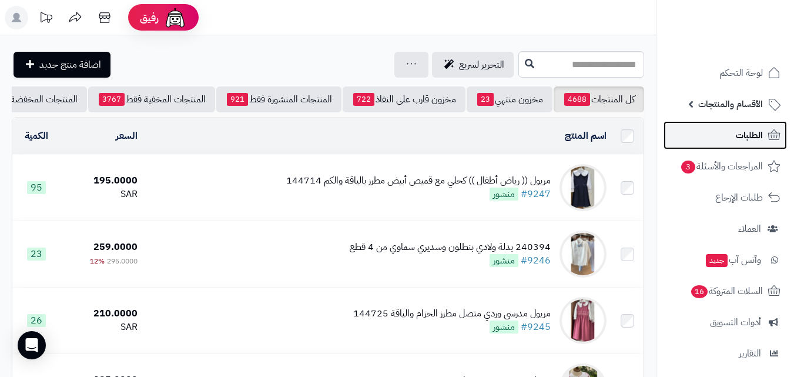
click at [735, 136] on link "الطلبات" at bounding box center [724, 135] width 123 height 28
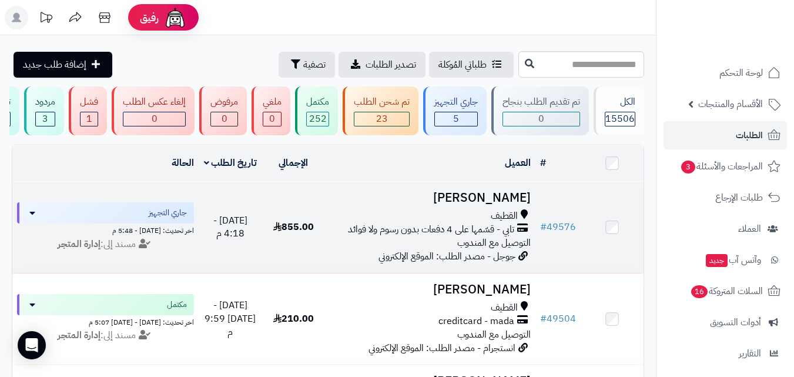
click at [480, 204] on h3 "[PERSON_NAME]" at bounding box center [430, 198] width 201 height 14
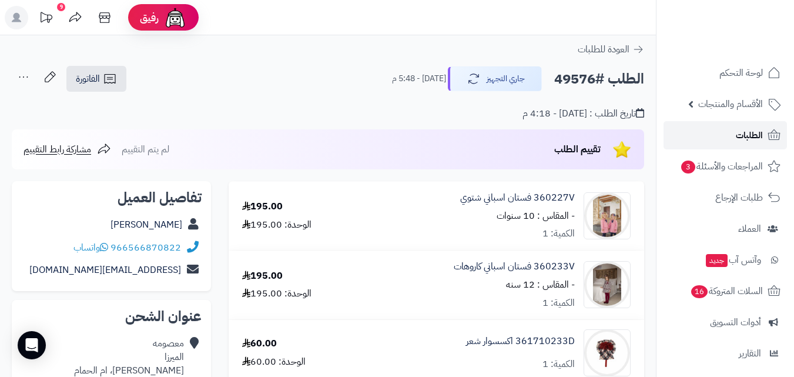
click at [740, 131] on span "الطلبات" at bounding box center [748, 135] width 27 height 16
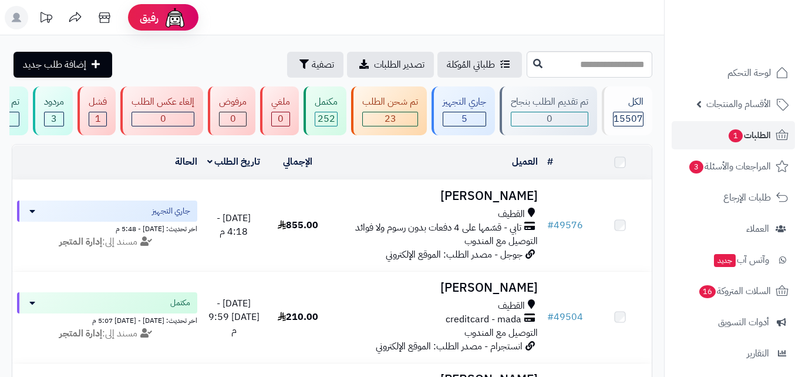
click at [735, 105] on span "الأقسام والمنتجات" at bounding box center [739, 104] width 65 height 16
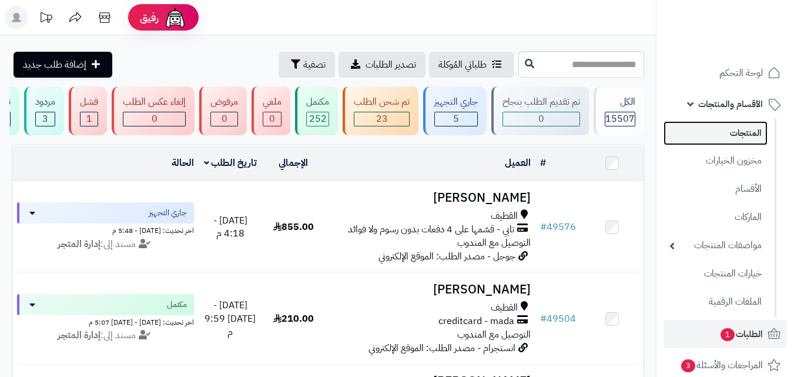
click at [728, 136] on link "المنتجات" at bounding box center [715, 133] width 104 height 24
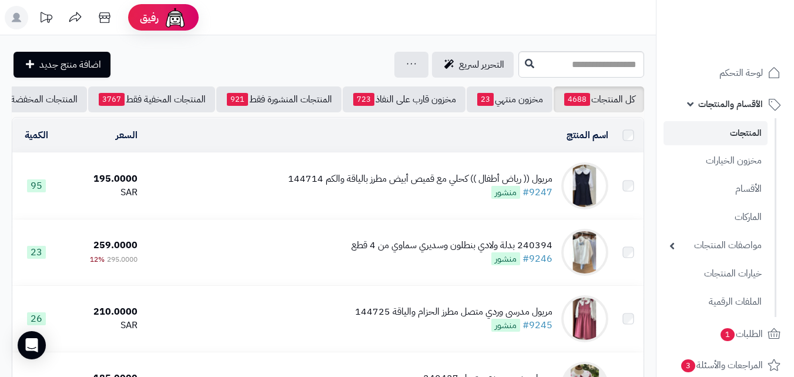
click at [615, 68] on input "text" at bounding box center [581, 64] width 126 height 26
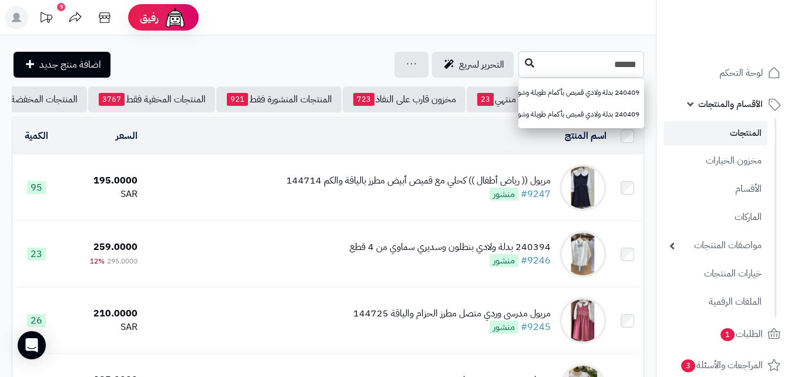
type input "******"
click at [520, 68] on button at bounding box center [529, 63] width 18 height 22
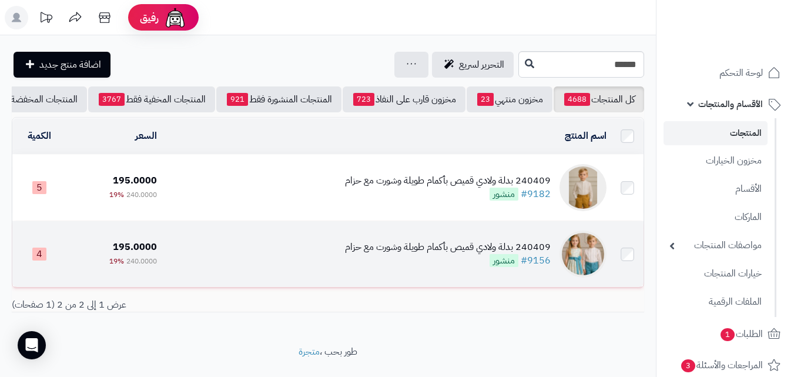
click at [459, 262] on div "240409 بدلة ولادي قميص بأكمام طويلة وشورت مع حزام #9156 منشور" at bounding box center [448, 253] width 206 height 27
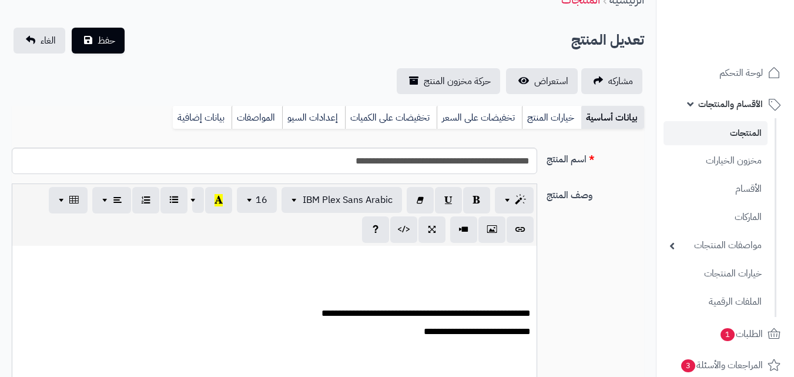
scroll to position [273, 0]
click at [553, 125] on link "خيارات المنتج" at bounding box center [551, 117] width 59 height 23
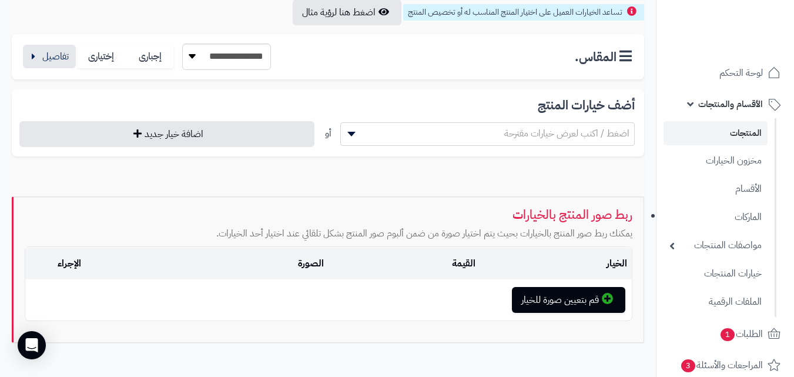
scroll to position [235, 0]
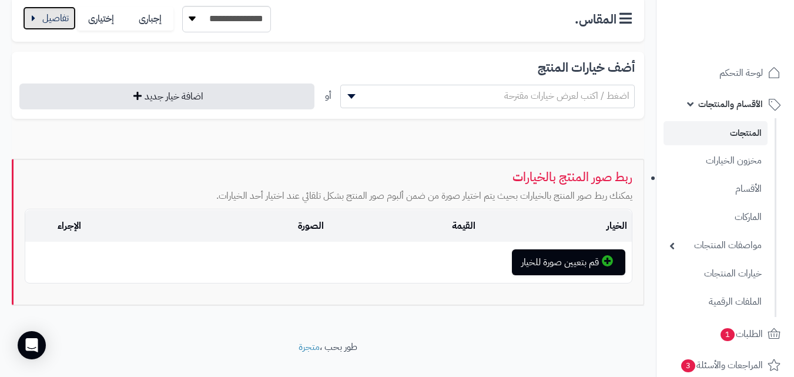
click at [55, 21] on button "button" at bounding box center [49, 17] width 53 height 23
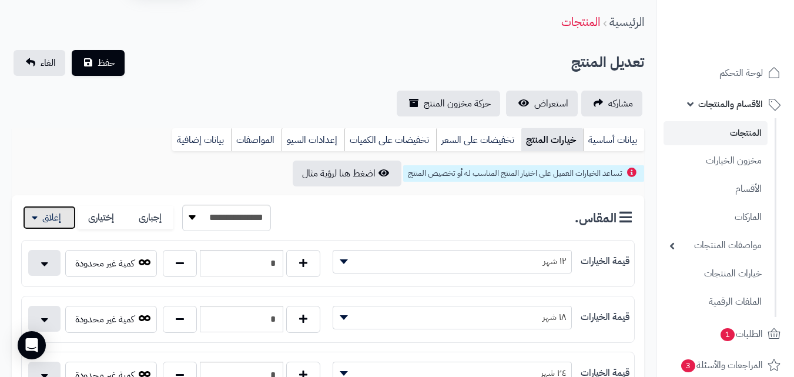
scroll to position [0, 0]
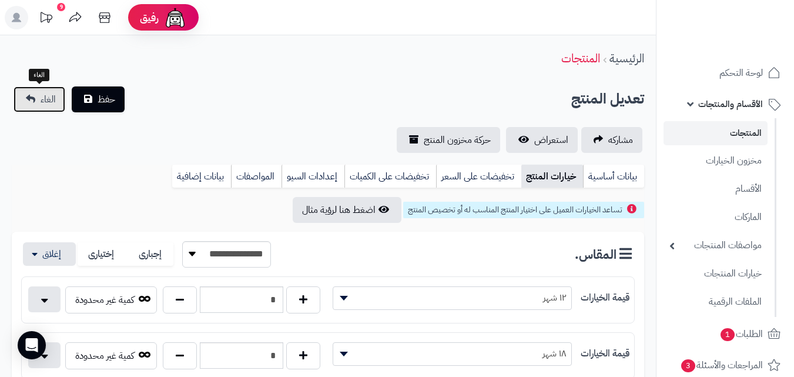
click at [47, 103] on span "الغاء" at bounding box center [48, 99] width 15 height 14
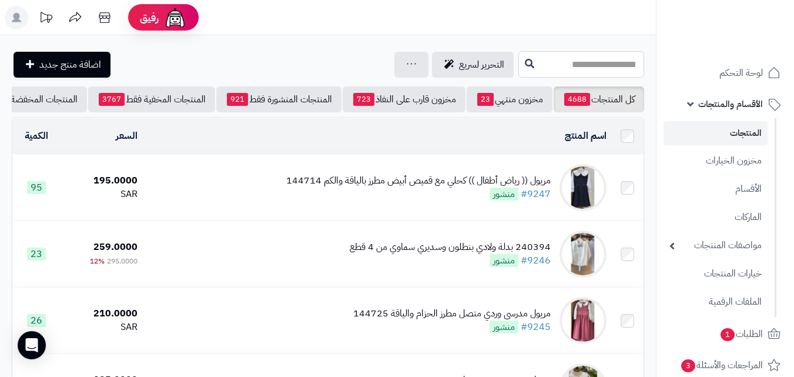
click at [560, 70] on input "text" at bounding box center [581, 64] width 126 height 26
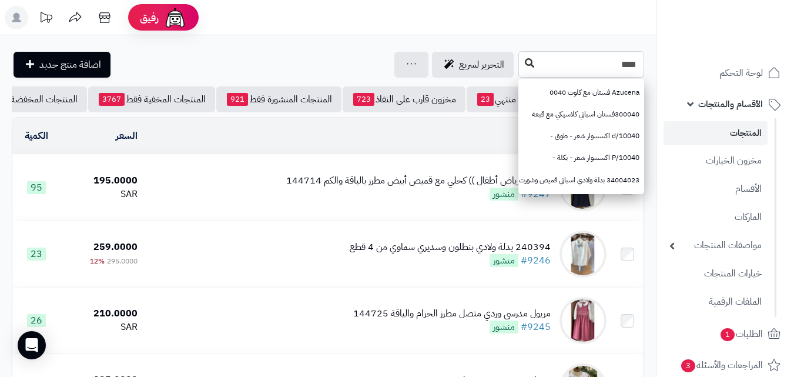
type input "****"
click at [525, 65] on icon at bounding box center [529, 62] width 9 height 9
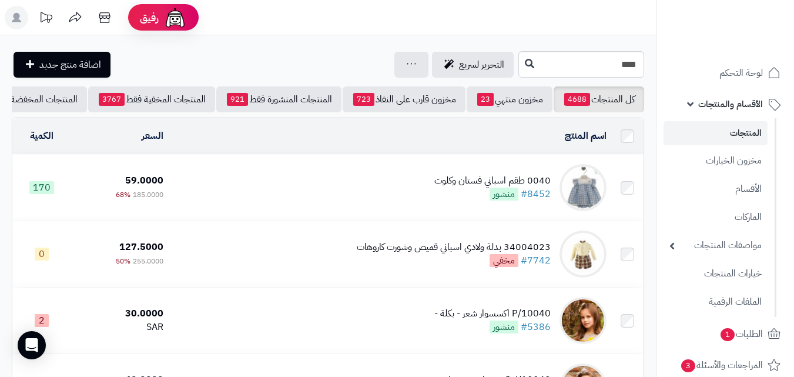
click at [450, 183] on div "0040 طقم اسباني فستان وكلوت" at bounding box center [492, 181] width 116 height 14
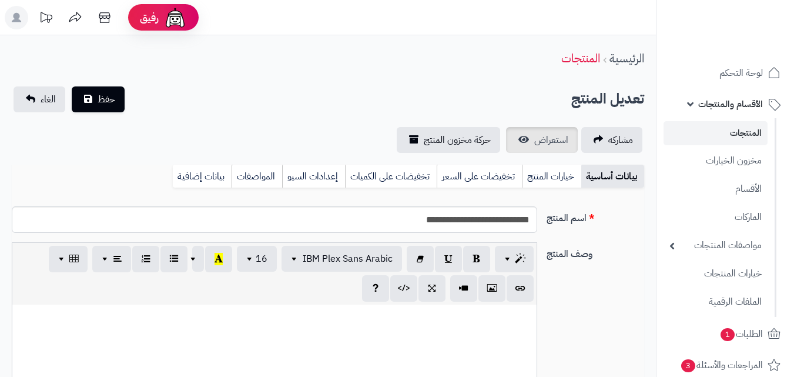
scroll to position [156, 0]
click at [553, 169] on link "خيارات المنتج" at bounding box center [551, 175] width 59 height 23
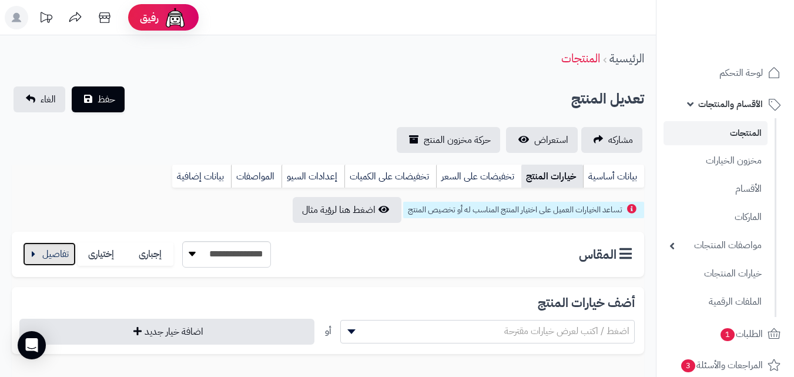
drag, startPoint x: 47, startPoint y: 258, endPoint x: 58, endPoint y: 266, distance: 13.5
click at [48, 260] on button "button" at bounding box center [49, 253] width 53 height 23
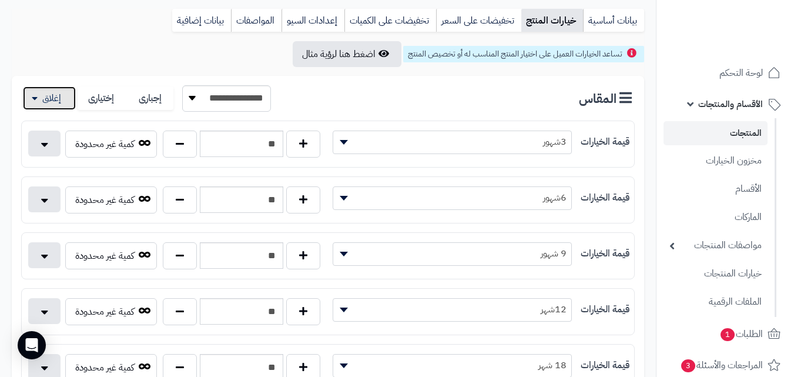
scroll to position [176, 0]
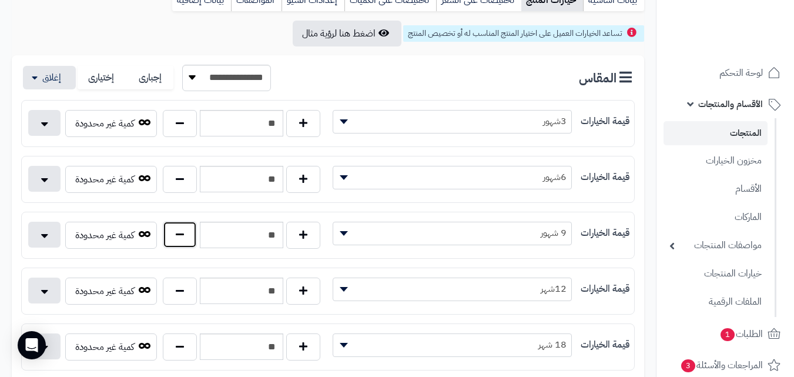
click at [174, 235] on button "button" at bounding box center [180, 234] width 34 height 27
type input "**"
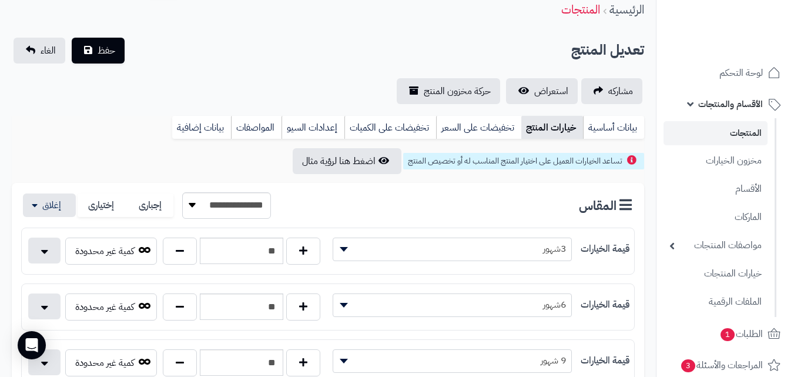
scroll to position [0, 0]
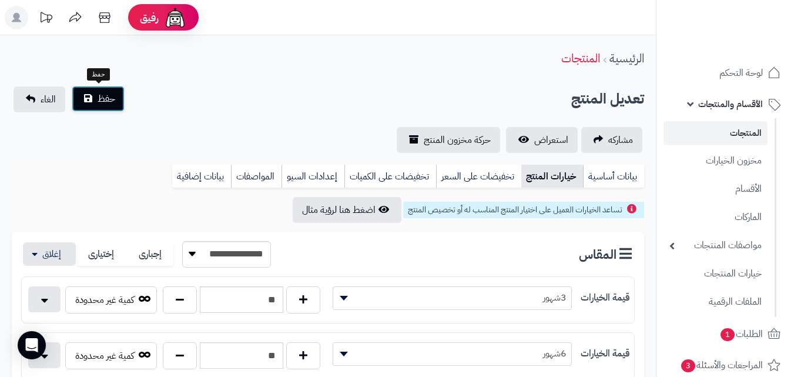
click at [94, 112] on div "حفظ الغاء" at bounding box center [69, 99] width 115 height 26
click at [98, 100] on span "حفظ" at bounding box center [107, 99] width 18 height 14
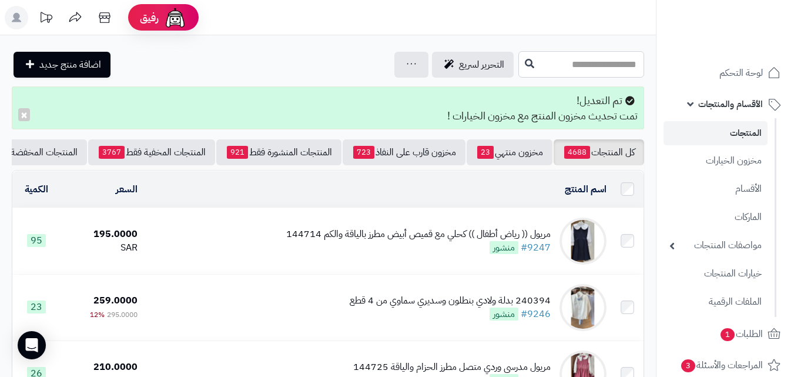
click at [566, 72] on input "text" at bounding box center [581, 64] width 126 height 26
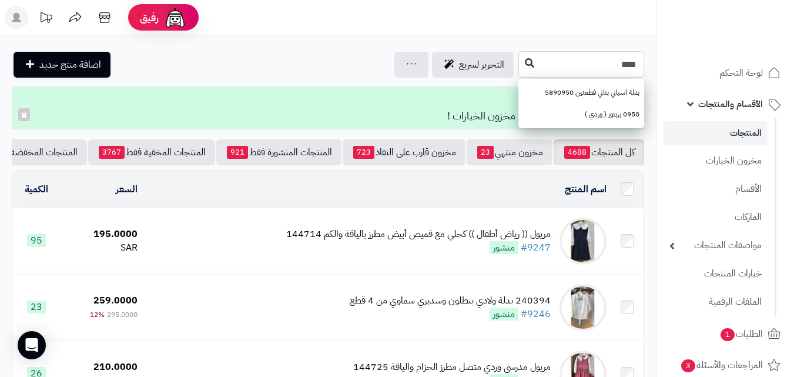
type input "****"
click at [525, 62] on icon at bounding box center [529, 62] width 9 height 9
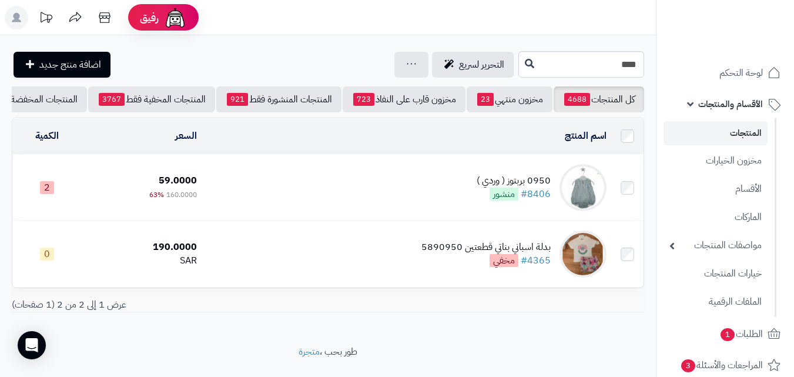
click at [494, 187] on div "0950 بربتوز ( وردي )" at bounding box center [513, 181] width 74 height 14
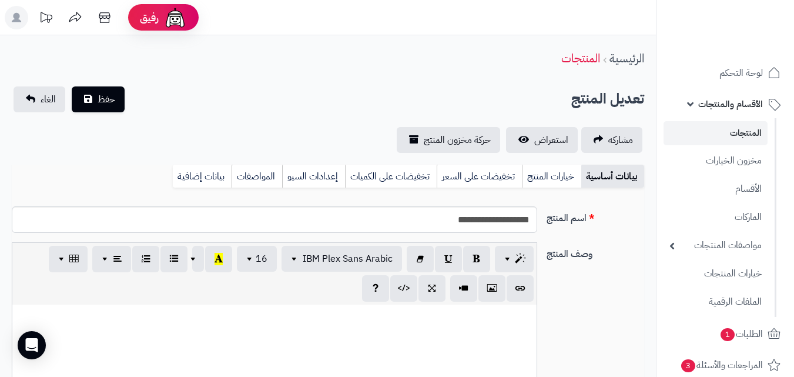
select select
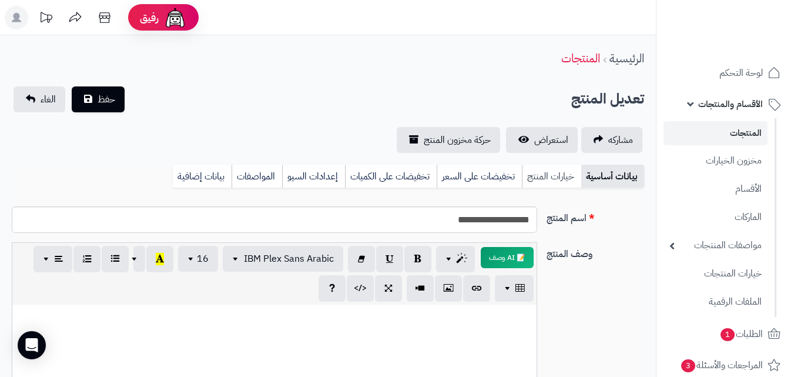
click at [554, 185] on link "خيارات المنتج" at bounding box center [551, 175] width 59 height 23
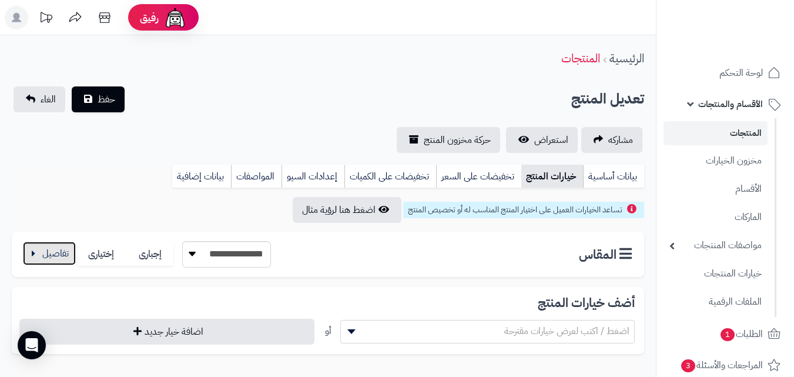
click at [61, 252] on button "button" at bounding box center [49, 252] width 53 height 23
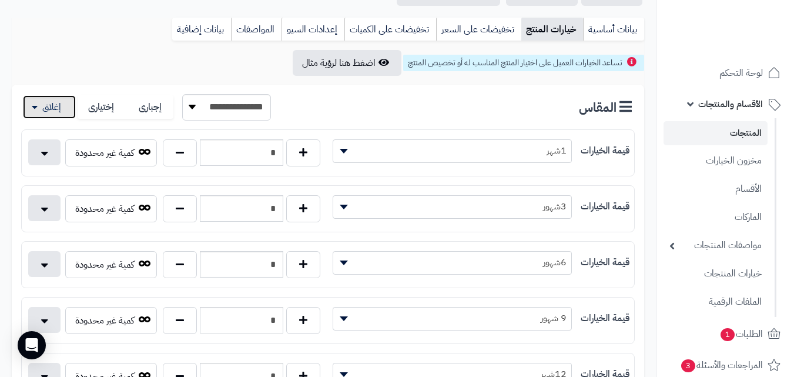
scroll to position [176, 0]
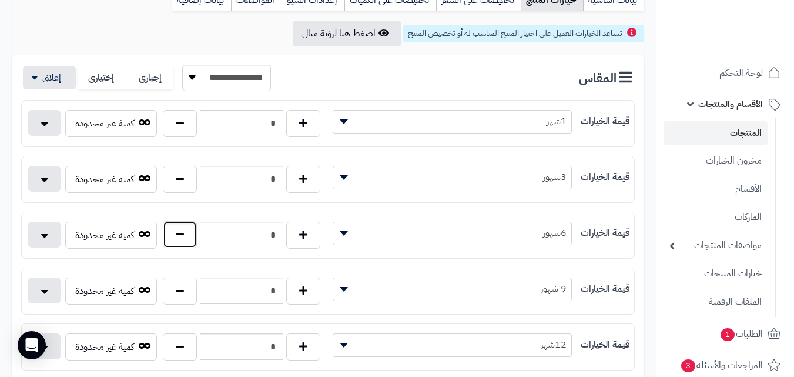
click at [194, 243] on button "button" at bounding box center [180, 234] width 34 height 27
type input "*"
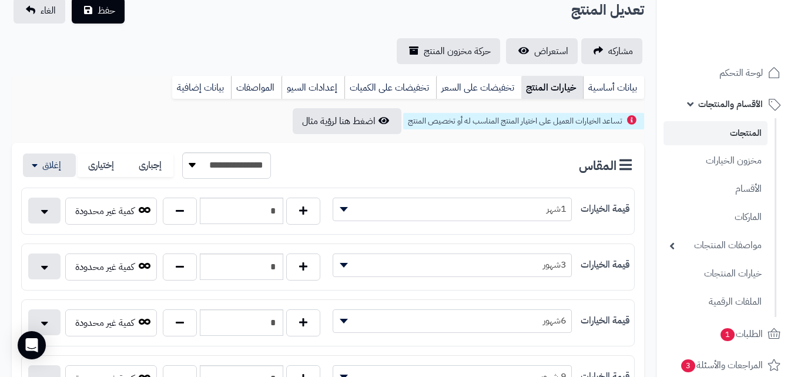
scroll to position [0, 0]
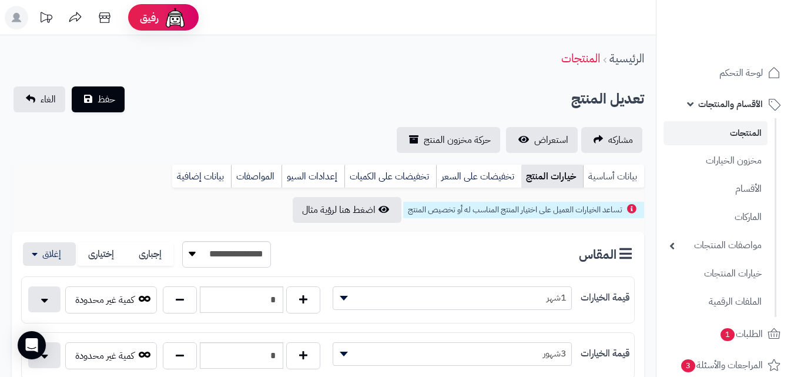
click at [601, 171] on link "بيانات أساسية" at bounding box center [613, 175] width 61 height 23
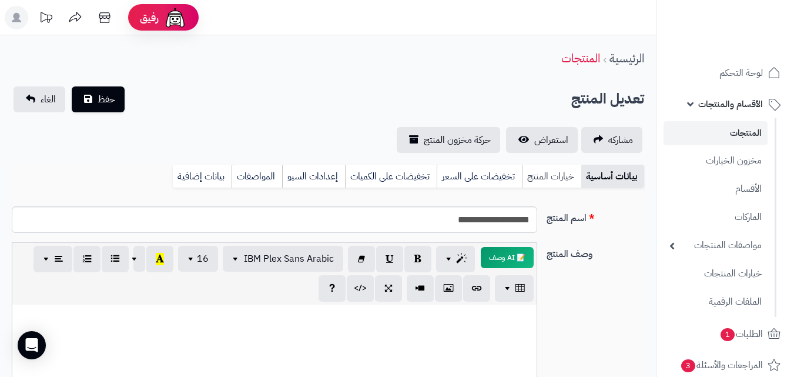
click at [555, 176] on link "خيارات المنتج" at bounding box center [551, 175] width 59 height 23
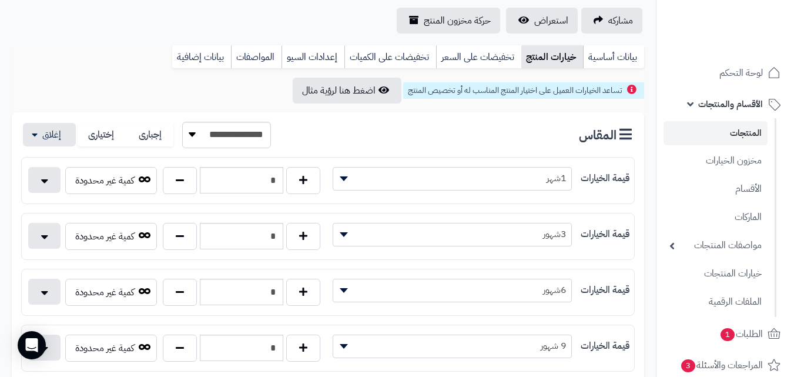
scroll to position [176, 0]
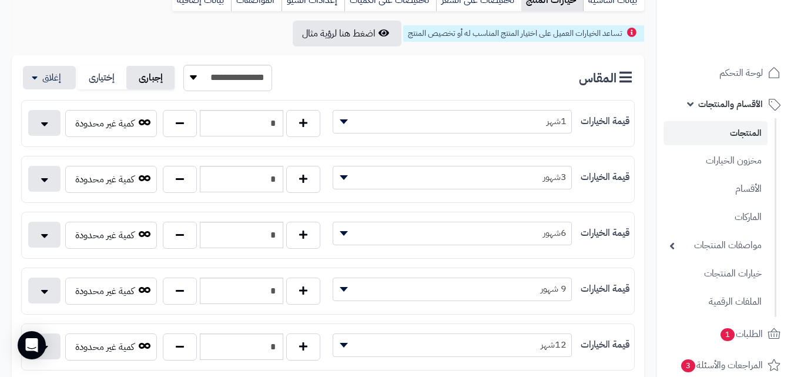
click at [145, 79] on label "إجبارى" at bounding box center [150, 78] width 49 height 24
click at [115, 76] on label "إختيارى" at bounding box center [102, 78] width 49 height 24
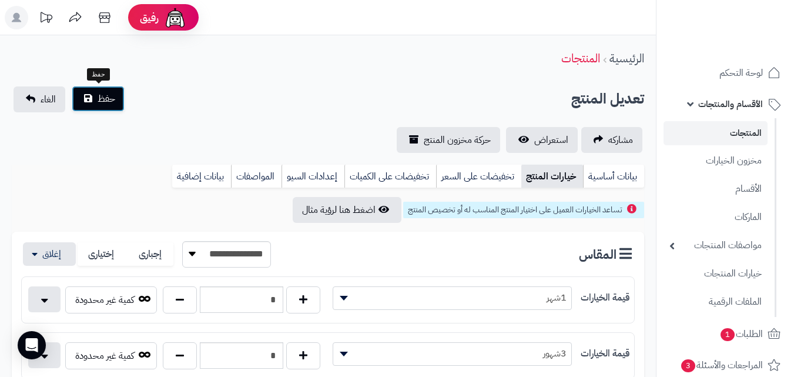
click at [108, 104] on span "حفظ" at bounding box center [107, 99] width 18 height 14
